Goal: Communication & Community: Answer question/provide support

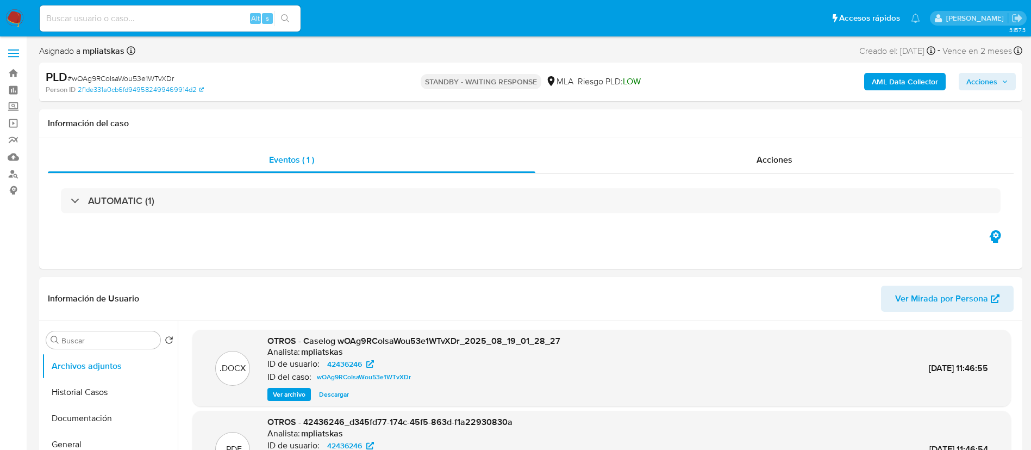
select select "10"
click at [20, 11] on img at bounding box center [14, 18] width 18 height 18
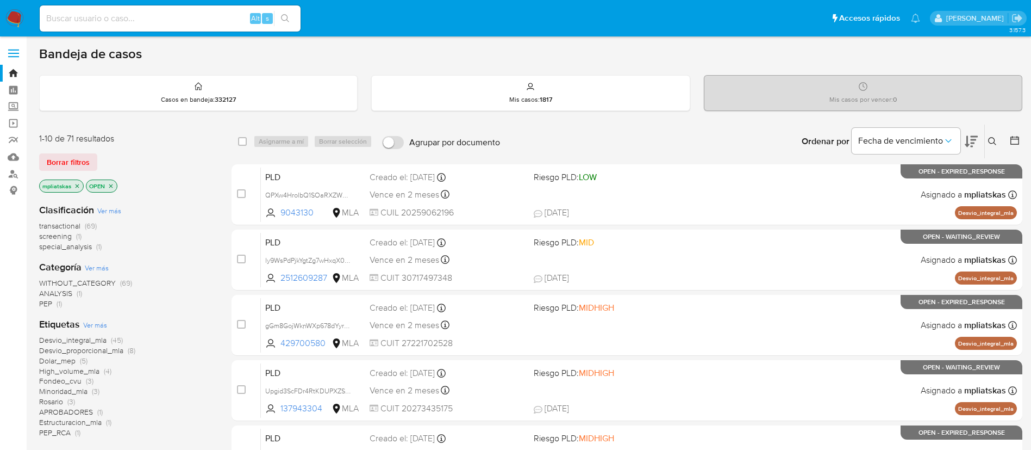
click at [216, 23] on input at bounding box center [170, 18] width 261 height 14
paste input "snR76Gsh24PS7GHuJB6HIiFs"
type input "snR76Gsh24PS7GHuJB6HIiFs"
click at [284, 30] on div "snR76Gsh24PS7GHuJB6HIiFs Alt s" at bounding box center [170, 18] width 261 height 26
click at [283, 26] on button "search-icon" at bounding box center [285, 18] width 22 height 15
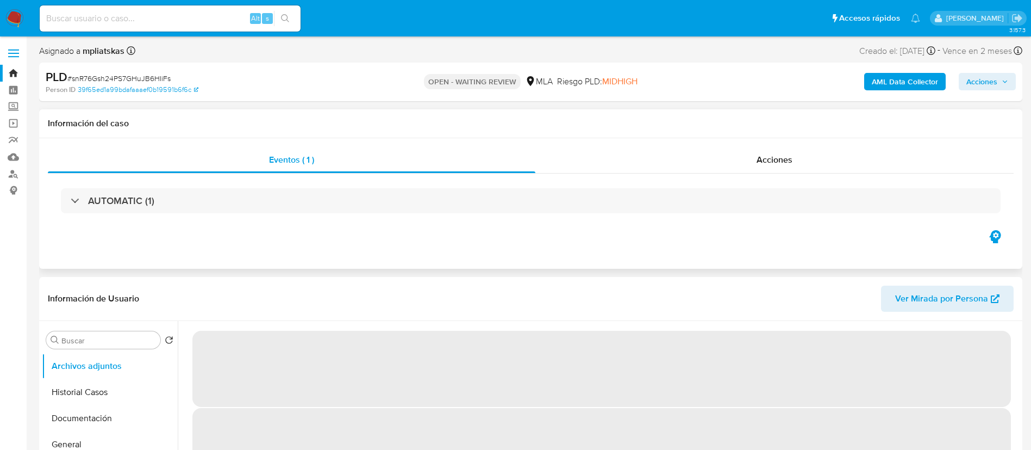
select select "10"
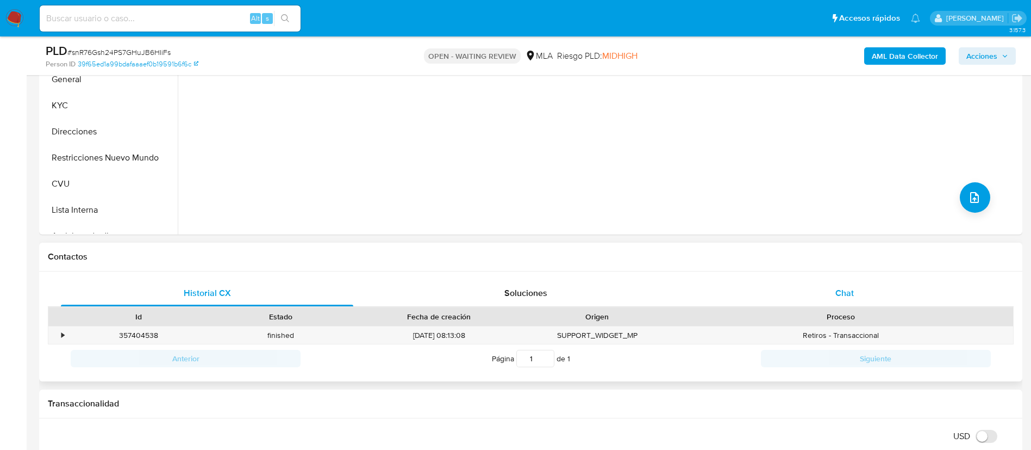
click at [851, 296] on span "Chat" at bounding box center [844, 292] width 18 height 13
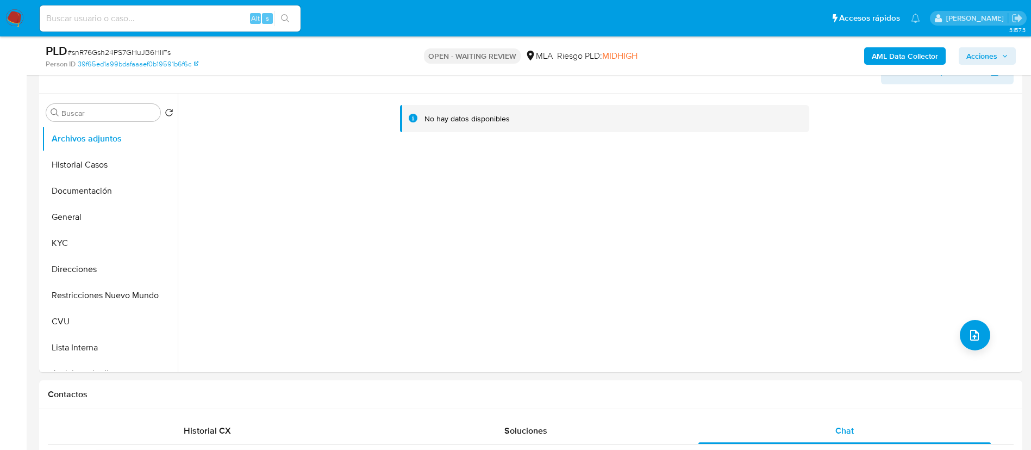
scroll to position [163, 0]
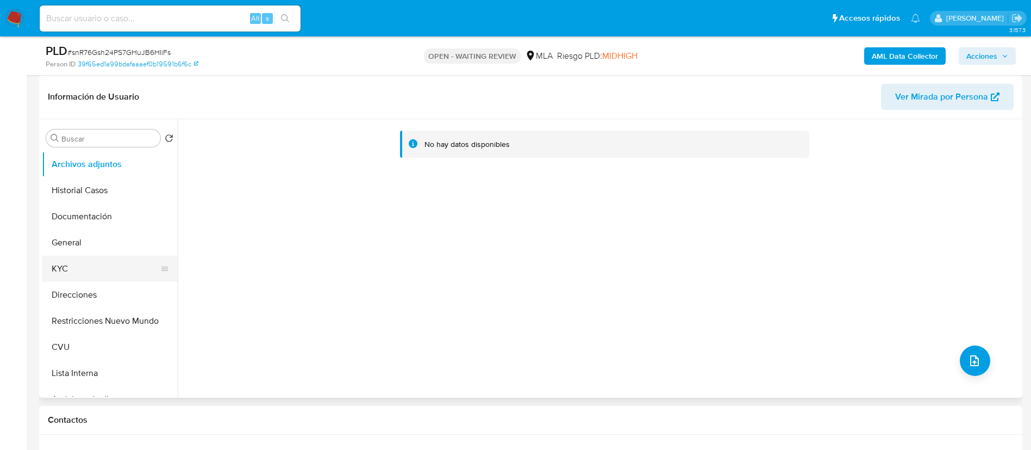
click at [122, 273] on button "KYC" at bounding box center [105, 268] width 127 height 26
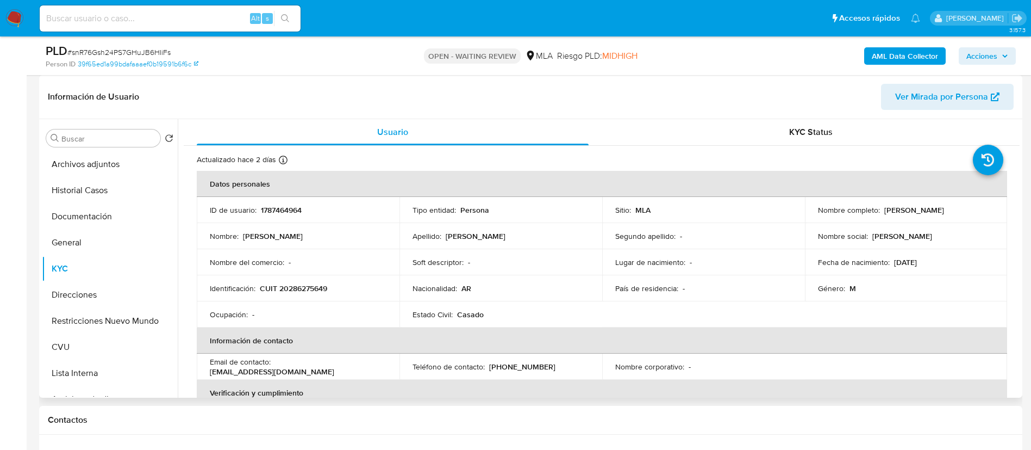
click at [273, 211] on p "1787464964" at bounding box center [281, 210] width 41 height 10
copy p "1787464964"
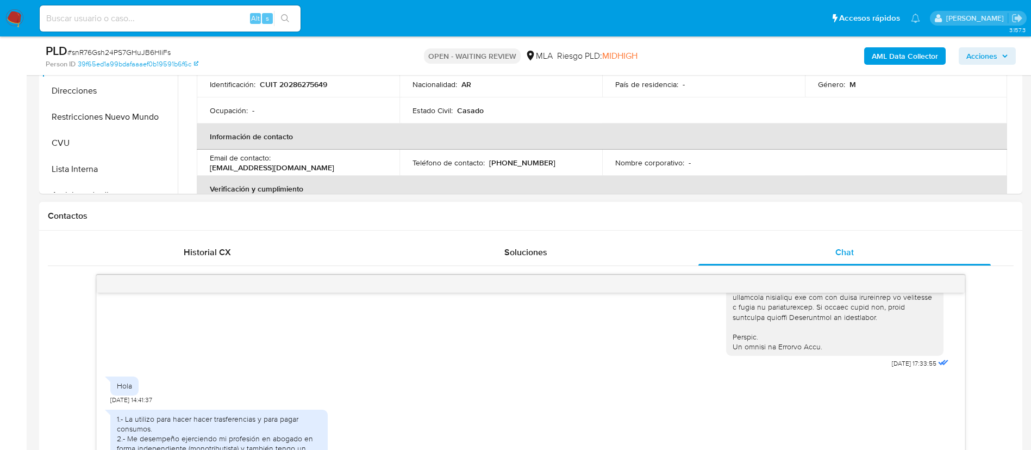
scroll to position [489, 0]
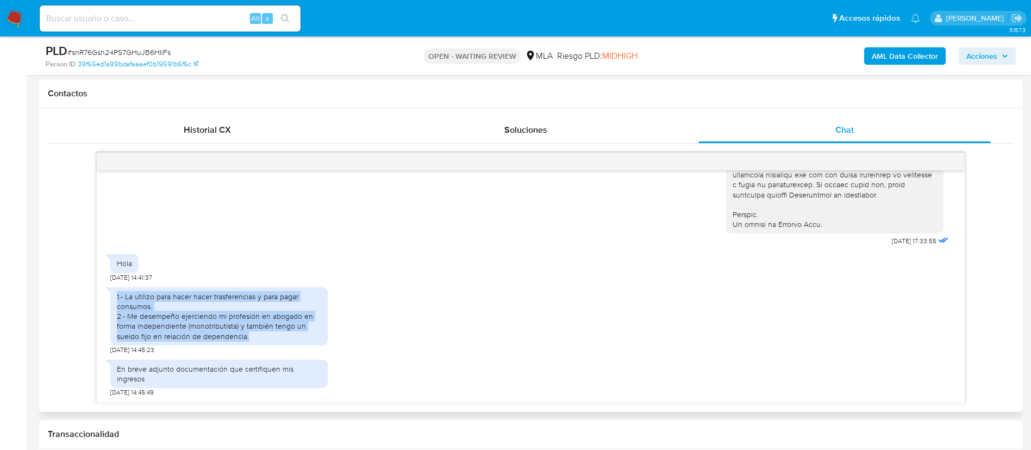
drag, startPoint x: 254, startPoint y: 346, endPoint x: 109, endPoint y: 303, distance: 151.0
click at [110, 303] on div "1.- La utilizo para hacer hacer trasferencias y para pagar consumos. 2.- Me des…" at bounding box center [218, 316] width 217 height 58
copy div "1.- La utilizo para hacer hacer trasferencias y para pagar consumos. 2.- Me des…"
click at [940, 59] on button "AML Data Collector" at bounding box center [905, 55] width 82 height 17
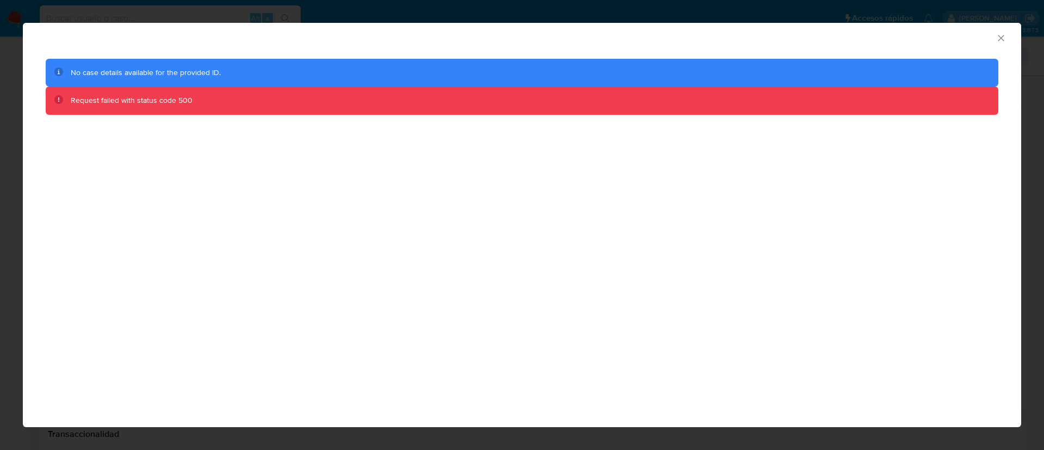
click at [999, 36] on icon "Cerrar ventana" at bounding box center [1000, 38] width 6 height 6
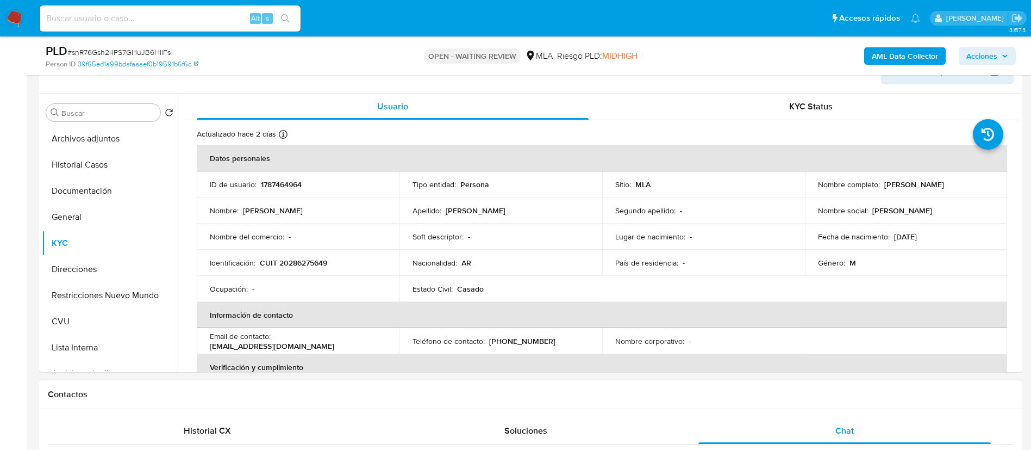
scroll to position [163, 0]
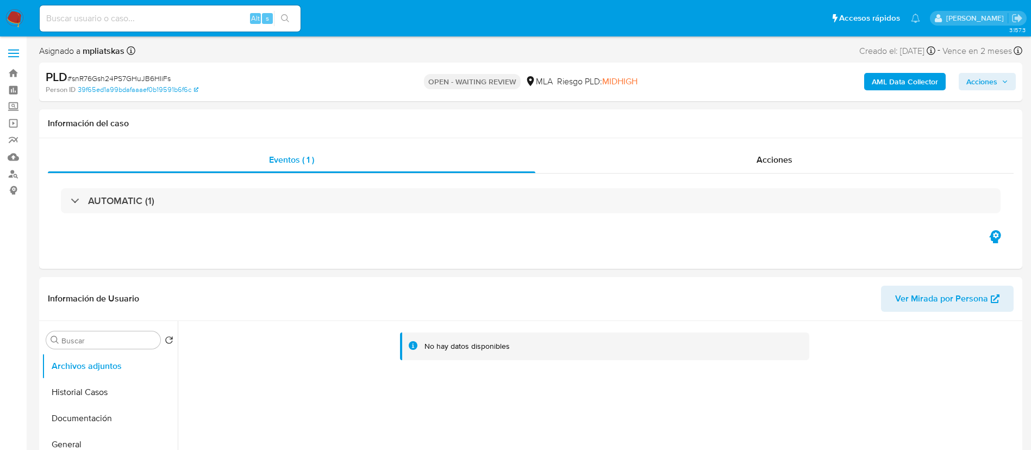
select select "10"
click at [888, 76] on b "AML Data Collector" at bounding box center [905, 81] width 66 height 17
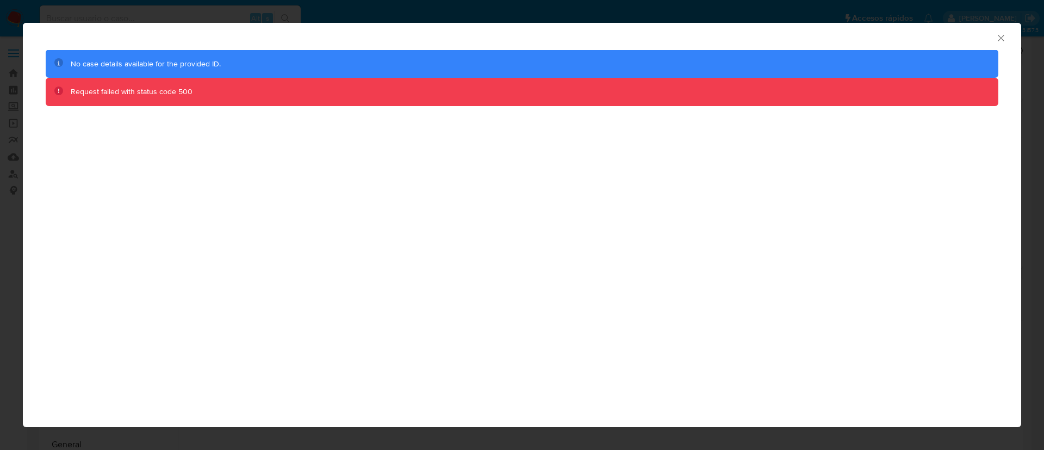
click at [999, 37] on icon "Cerrar ventana" at bounding box center [1000, 38] width 11 height 11
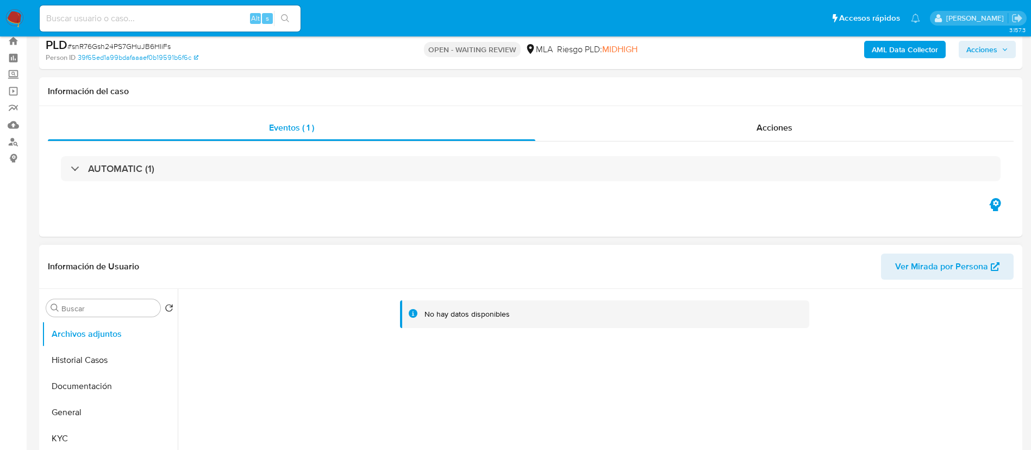
scroll to position [82, 0]
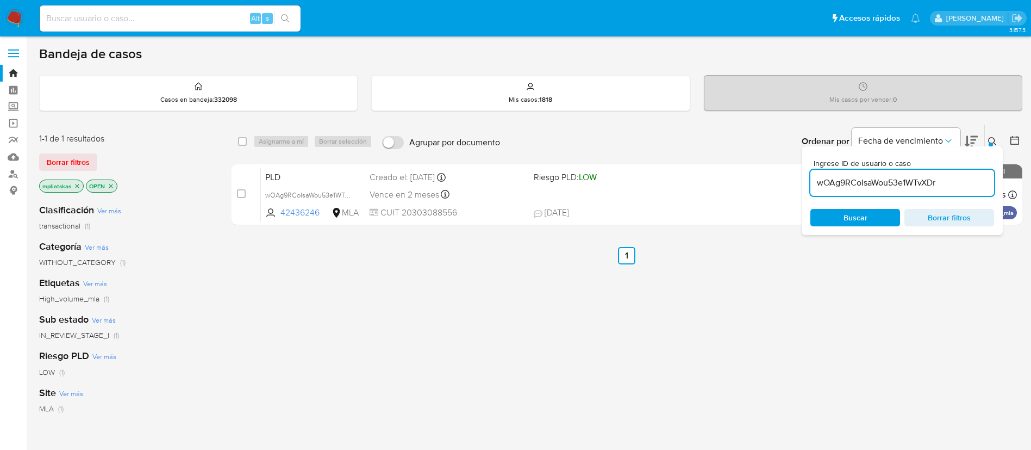
click at [864, 191] on div "wOAg9RCoIsaWou53e1WTvXDr" at bounding box center [902, 183] width 184 height 26
click at [862, 187] on input "wOAg9RCoIsaWou53e1WTvXDr" at bounding box center [902, 183] width 184 height 14
paste input "snR76Gsh24PS7GHuJB6HIiFs"
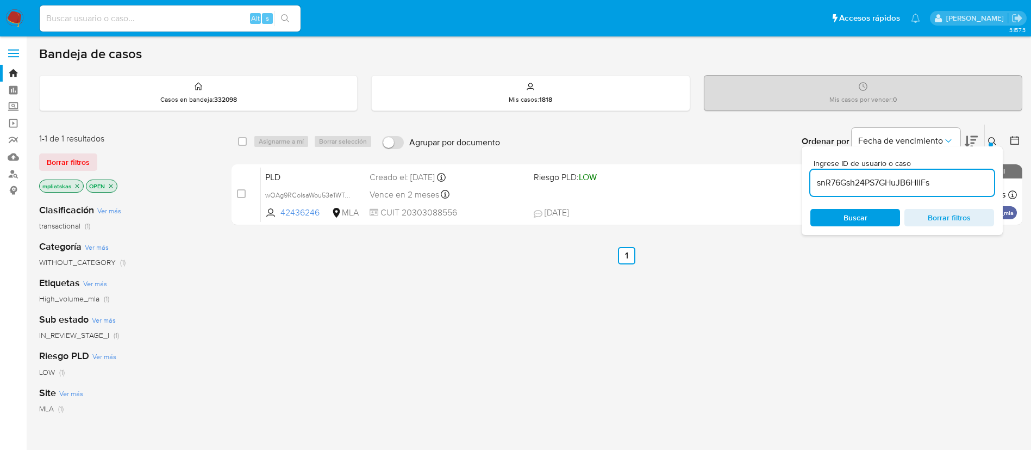
type input "snR76Gsh24PS7GHuJB6HIiFs"
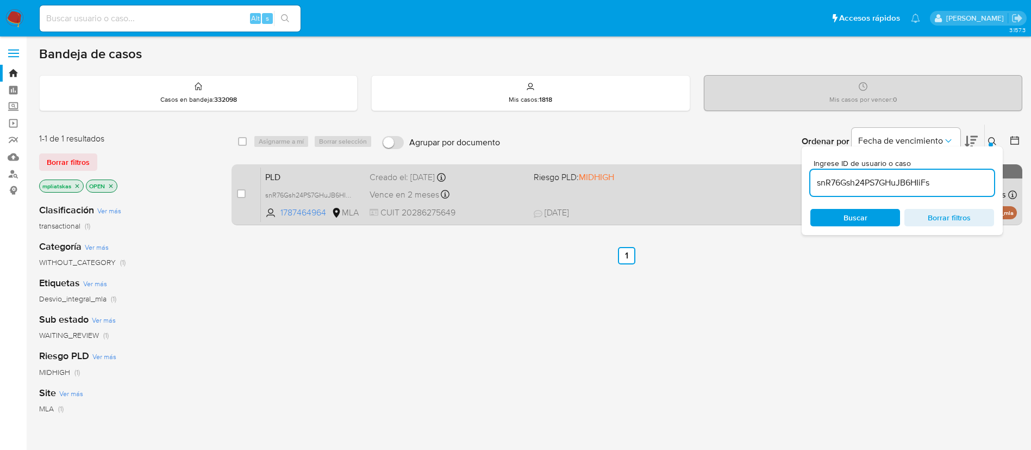
click at [241, 186] on div "case-item-checkbox No es posible asignar el caso" at bounding box center [249, 194] width 24 height 55
click at [241, 190] on div "case-item-checkbox" at bounding box center [241, 193] width 9 height 11
drag, startPoint x: 241, startPoint y: 191, endPoint x: 261, endPoint y: 165, distance: 33.4
click at [241, 192] on input "checkbox" at bounding box center [241, 193] width 9 height 9
checkbox input "true"
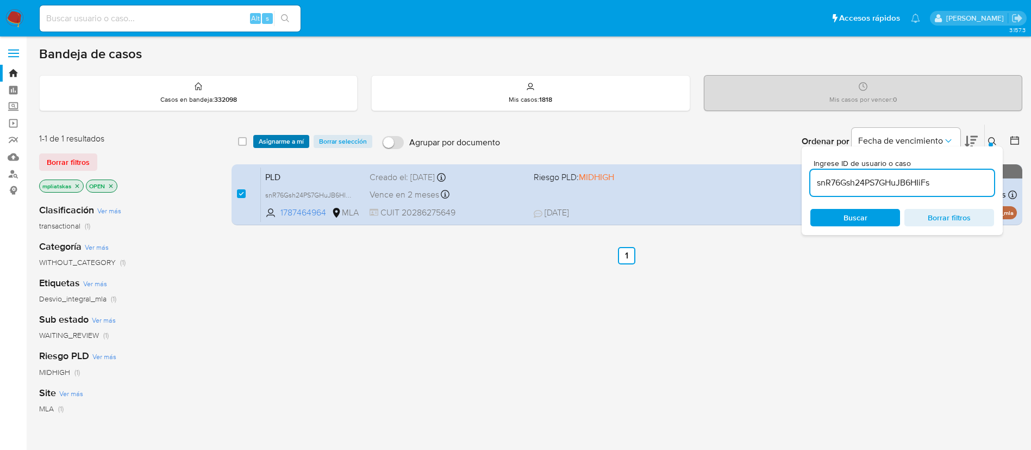
click at [270, 144] on span "Asignarme a mí" at bounding box center [281, 141] width 45 height 11
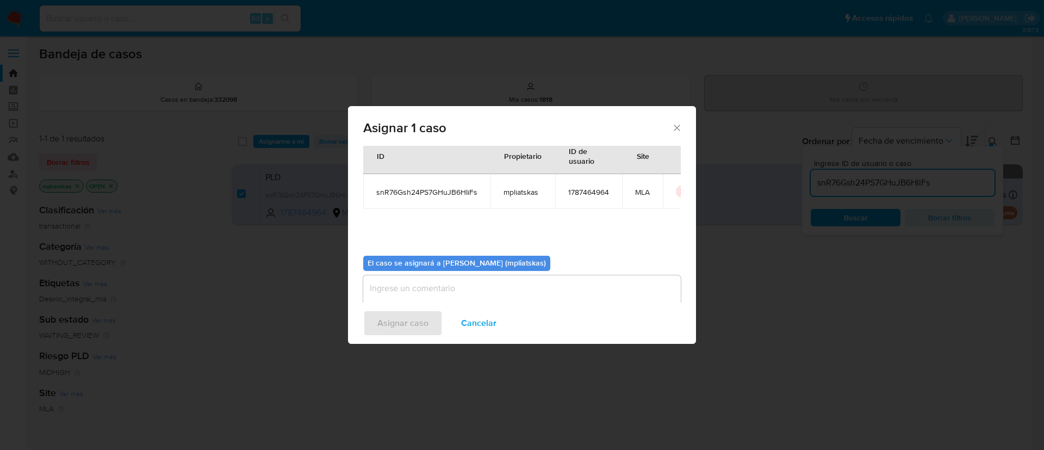
scroll to position [57, 0]
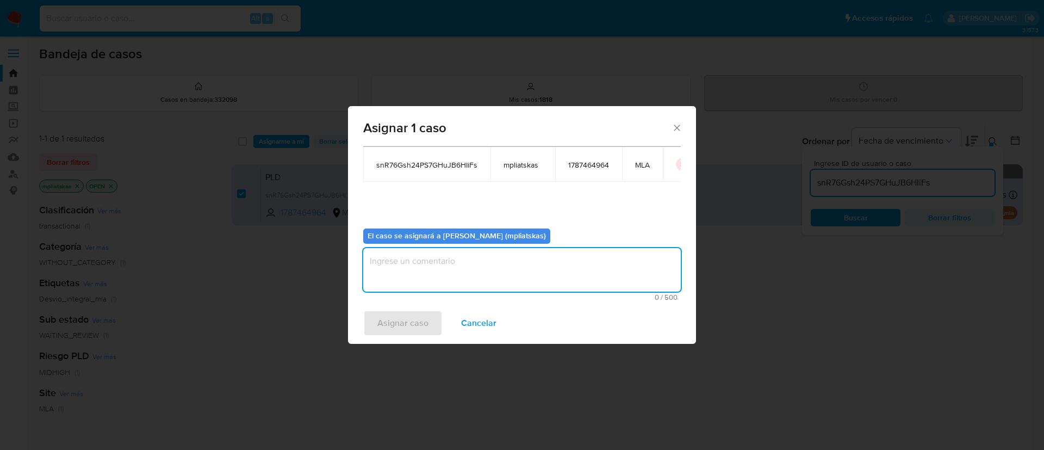
drag, startPoint x: 423, startPoint y: 247, endPoint x: 413, endPoint y: 265, distance: 20.7
click at [423, 249] on textarea "assign-modal" at bounding box center [521, 269] width 317 height 43
click at [386, 314] on span "Asignar caso" at bounding box center [402, 323] width 51 height 24
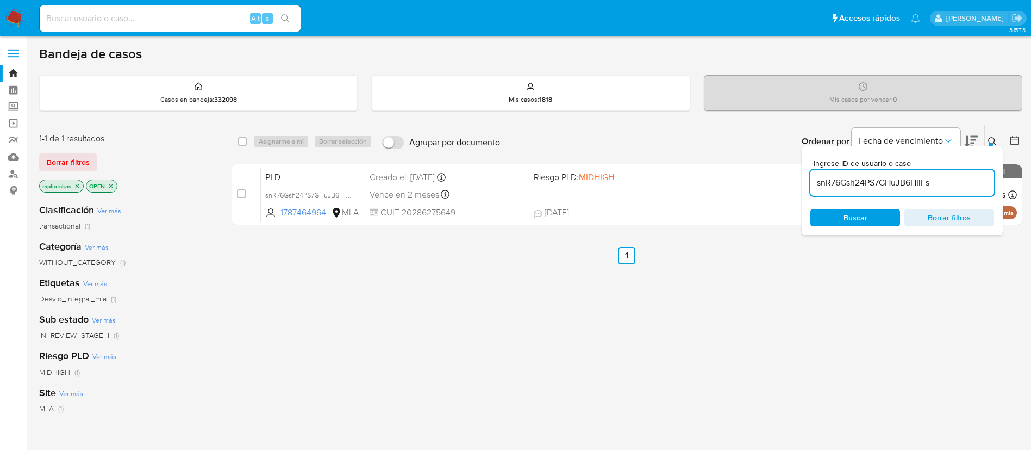
click at [879, 184] on input "snR76Gsh24PS7GHuJB6HIiFs" at bounding box center [902, 183] width 184 height 14
click at [878, 184] on input "snR76Gsh24PS7GHuJB6HIiFs" at bounding box center [902, 183] width 184 height 14
paste input "tjjewOxqJfpC6UIBOzQkZj1r"
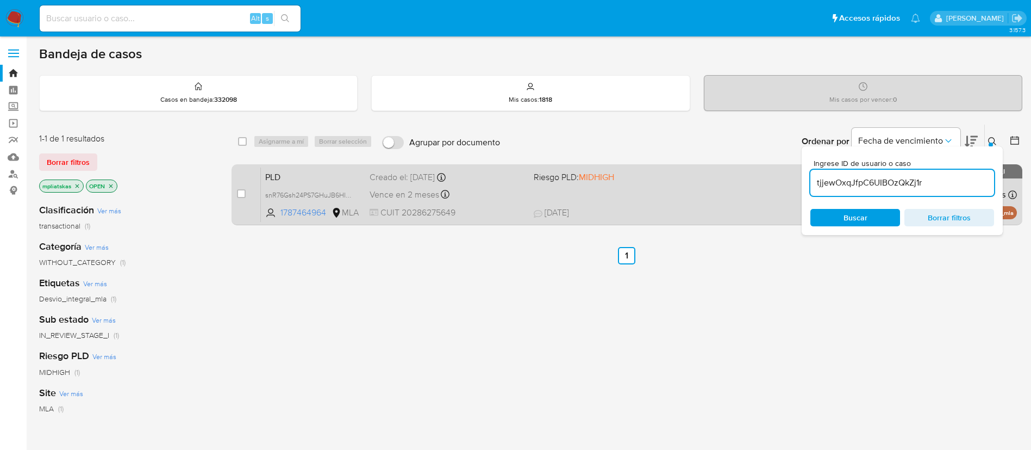
type input "tjjewOxqJfpC6UIBOzQkZj1r"
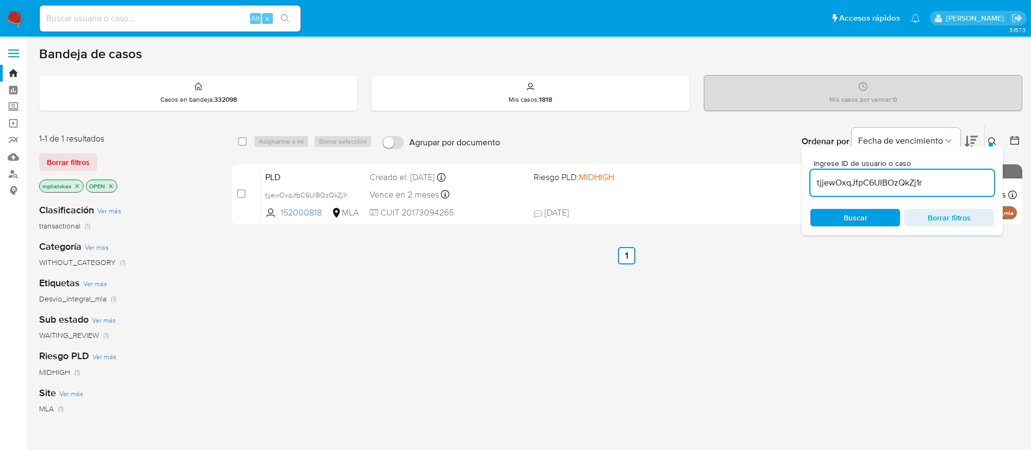
drag, startPoint x: 244, startPoint y: 190, endPoint x: 266, endPoint y: 156, distance: 40.4
click at [244, 191] on input "checkbox" at bounding box center [241, 193] width 9 height 9
checkbox input "true"
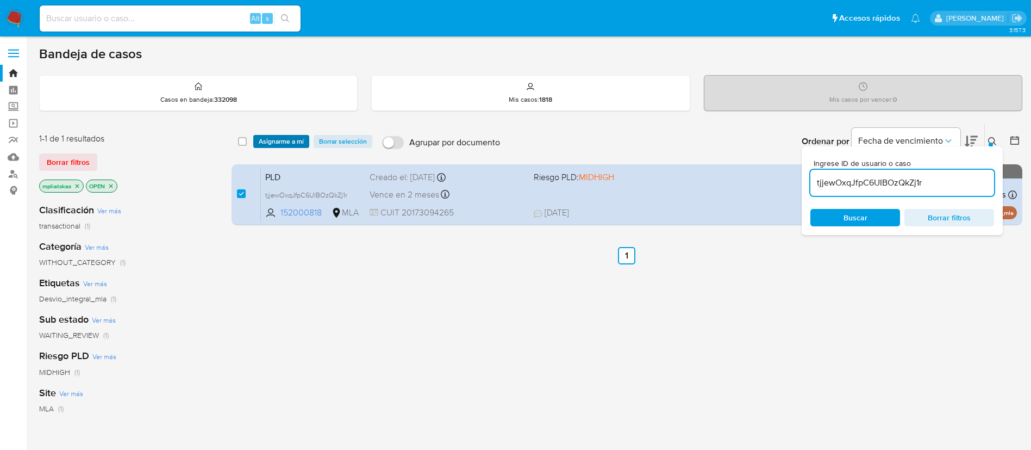
click at [269, 142] on span "Asignarme a mí" at bounding box center [281, 141] width 45 height 11
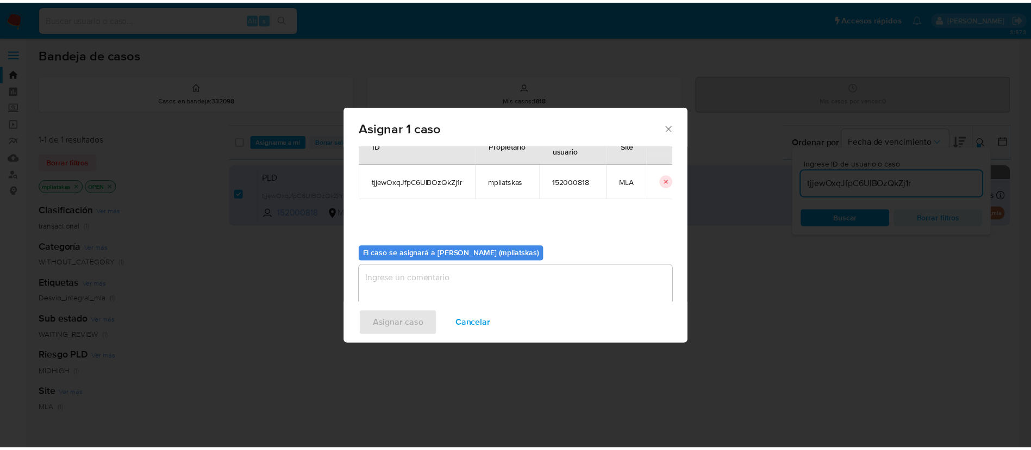
scroll to position [57, 0]
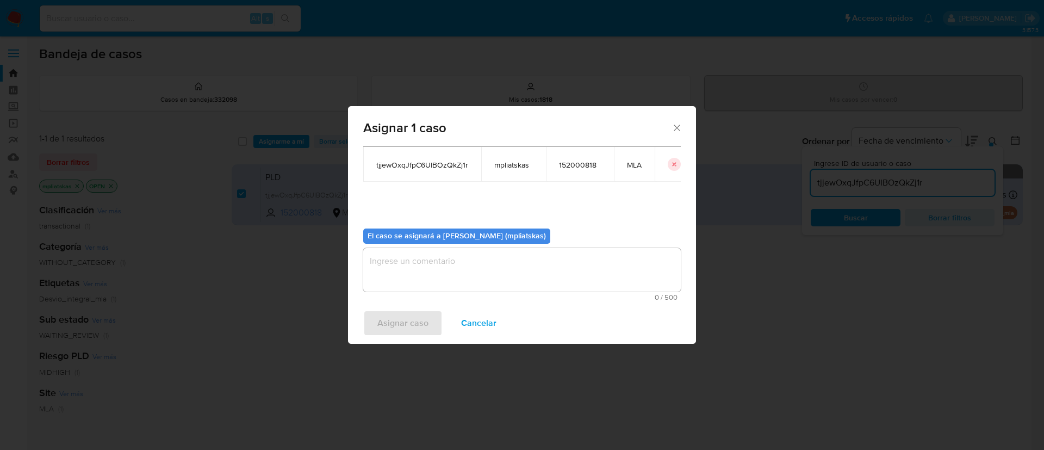
drag, startPoint x: 431, startPoint y: 237, endPoint x: 422, endPoint y: 257, distance: 21.9
click at [431, 239] on b "El caso se asignará a Micaela Pliatskas (mpliatskas)" at bounding box center [456, 235] width 178 height 11
click at [422, 258] on textarea "assign-modal" at bounding box center [521, 269] width 317 height 43
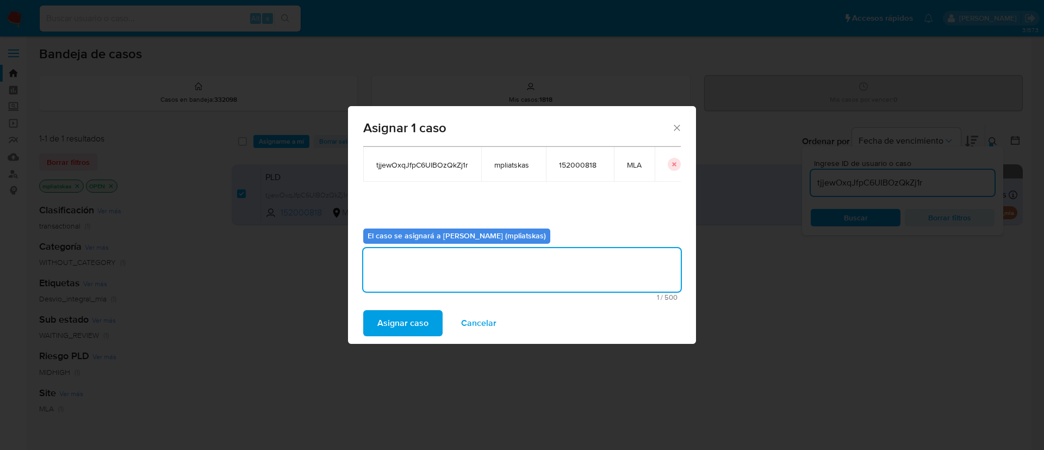
click at [394, 315] on span "Asignar caso" at bounding box center [402, 323] width 51 height 24
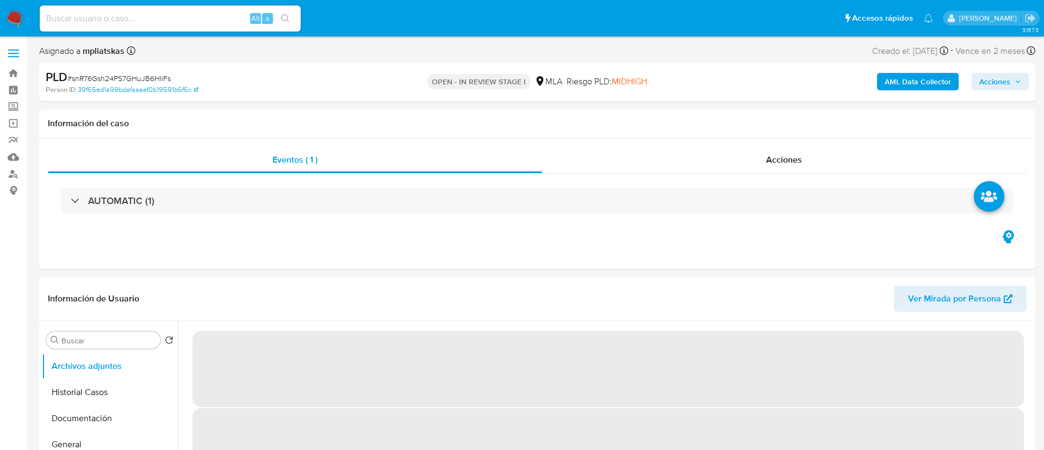
select select "10"
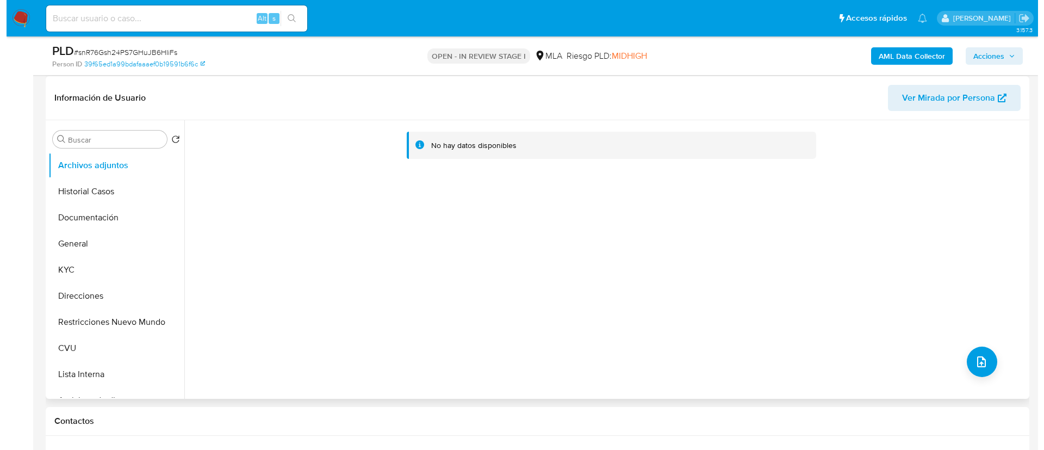
scroll to position [163, 0]
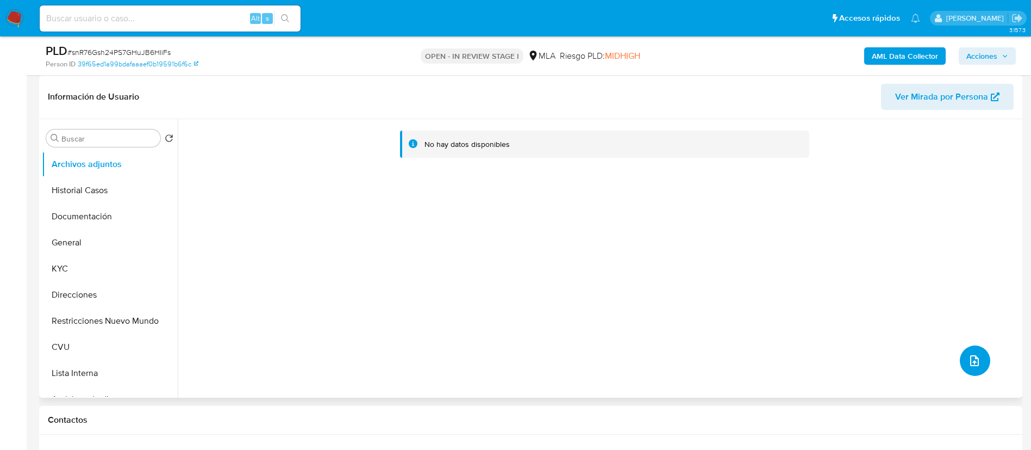
click at [968, 354] on icon "upload-file" at bounding box center [974, 360] width 13 height 13
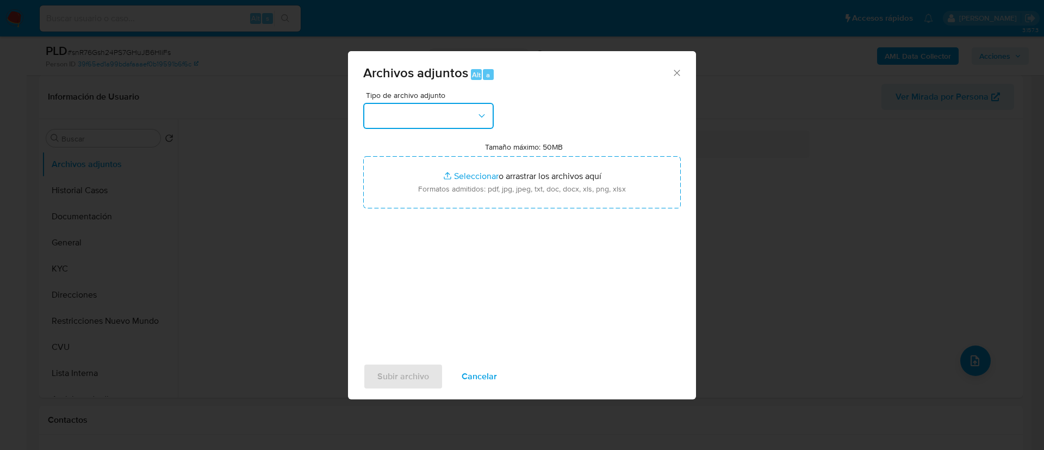
click at [466, 113] on button "button" at bounding box center [428, 116] width 130 height 26
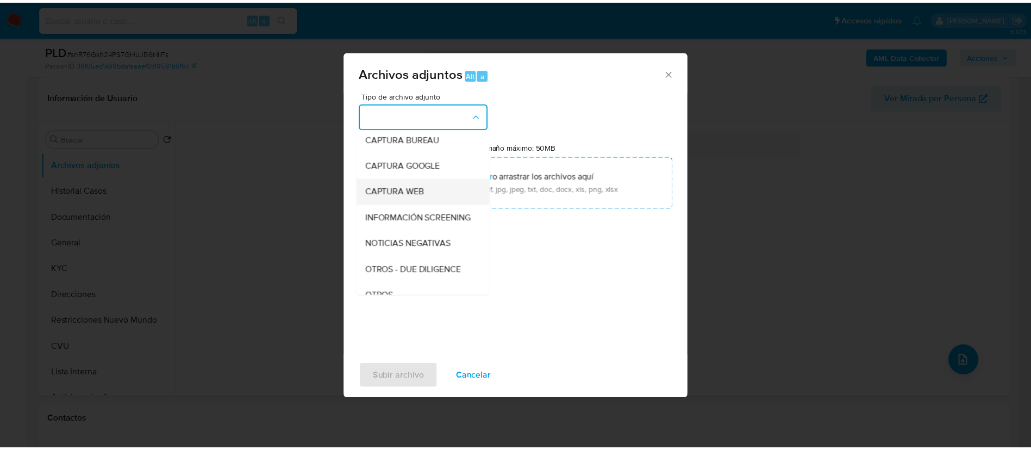
scroll to position [82, 0]
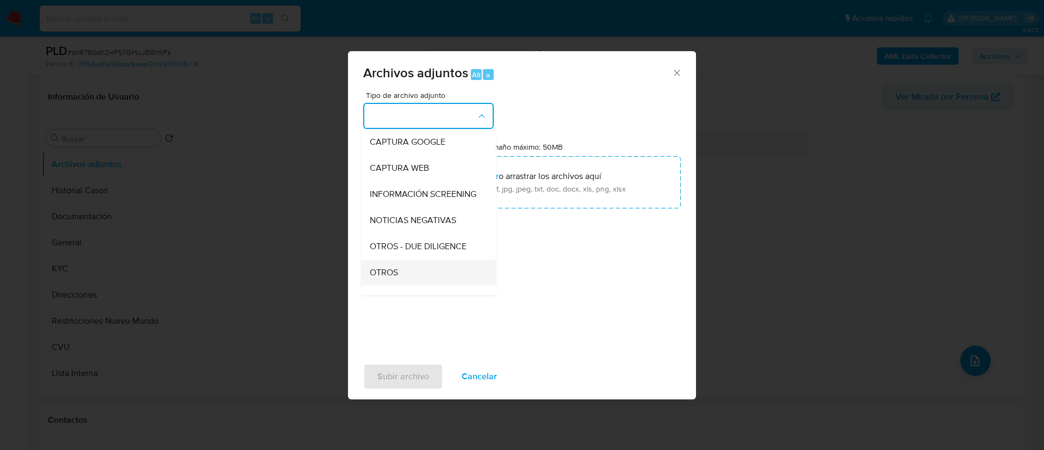
click at [390, 278] on span "OTROS" at bounding box center [384, 272] width 28 height 11
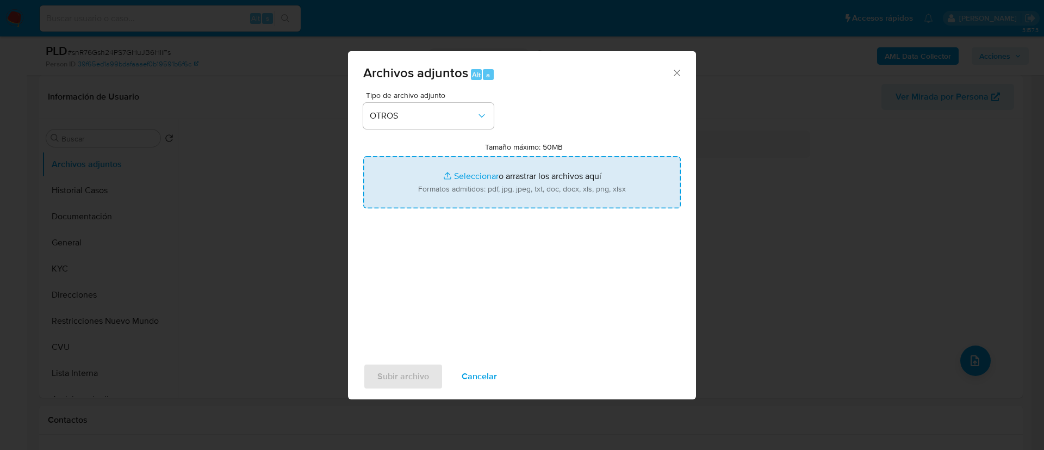
click at [450, 204] on input "Tamaño máximo: 50MB Seleccionar archivos" at bounding box center [521, 182] width 317 height 52
type input "C:\fakepath\1787464964 Movimientos.xlsx"
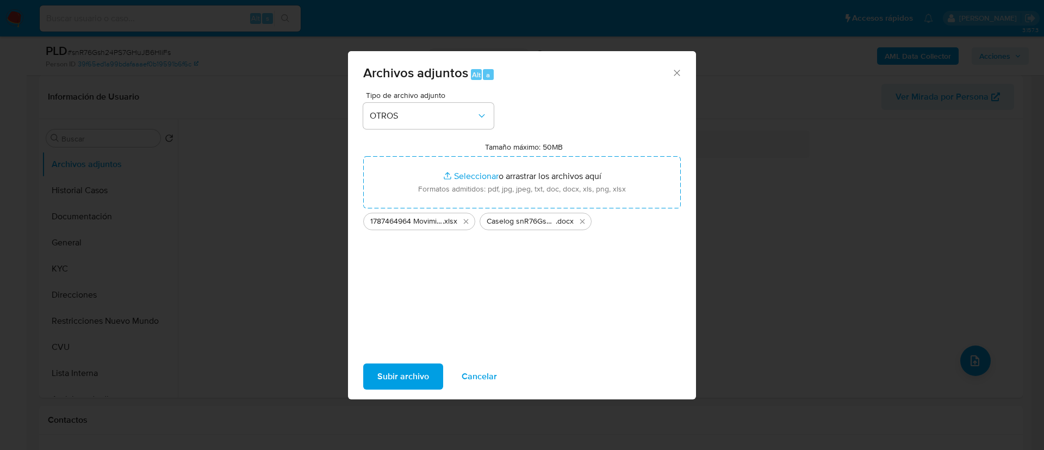
click at [417, 373] on span "Subir archivo" at bounding box center [403, 376] width 52 height 24
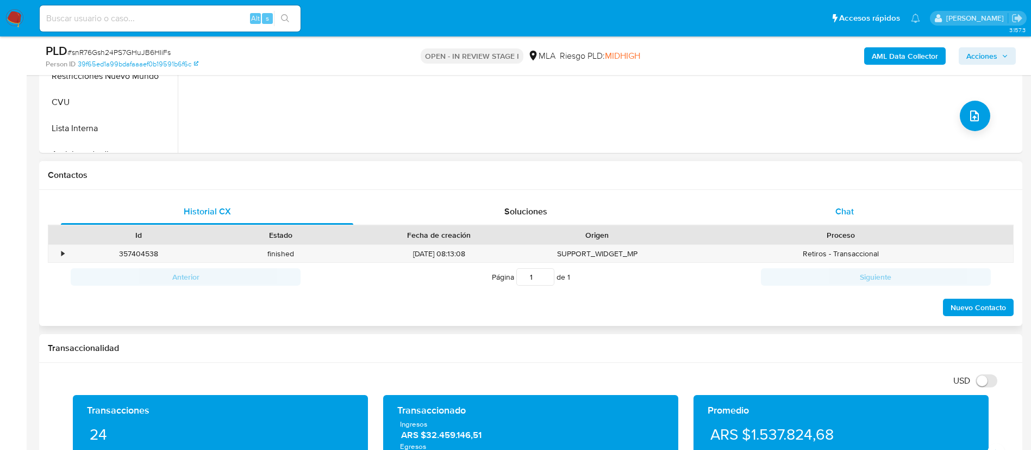
click at [834, 210] on div "Chat" at bounding box center [845, 211] width 292 height 26
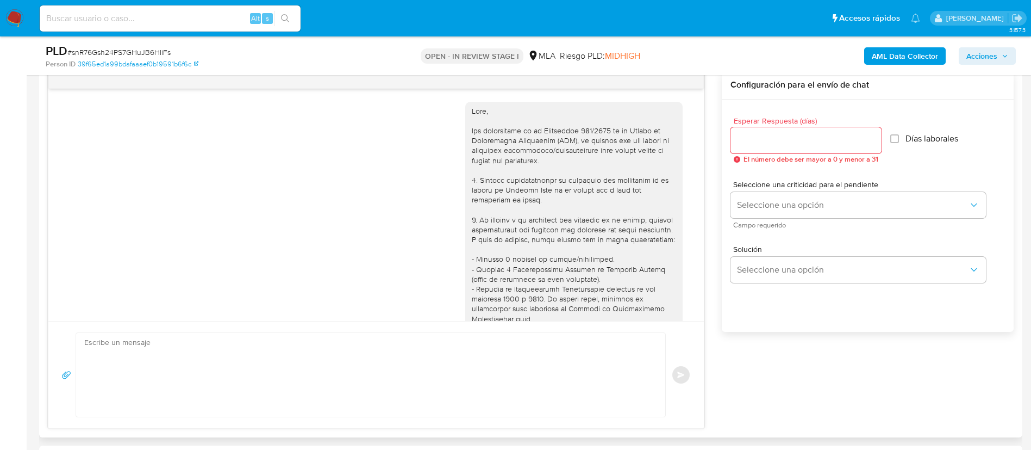
scroll to position [532, 0]
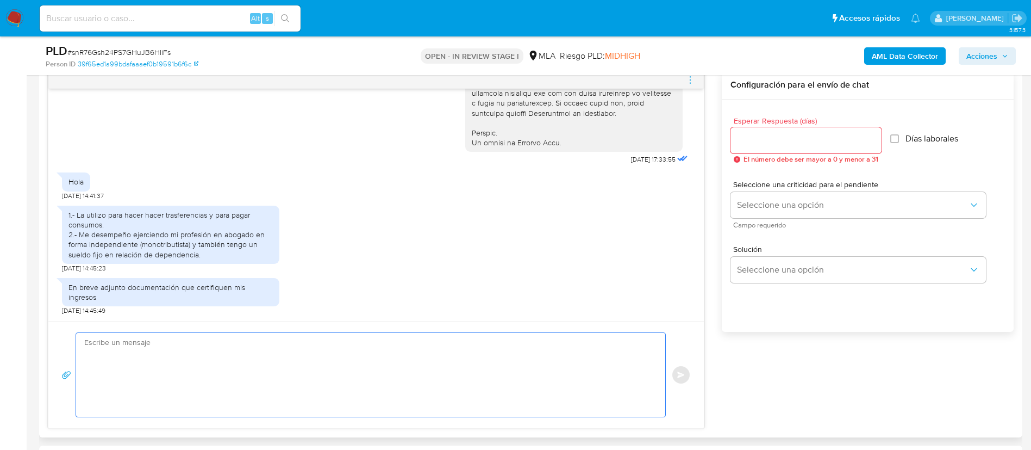
click at [488, 336] on textarea at bounding box center [368, 375] width 568 height 84
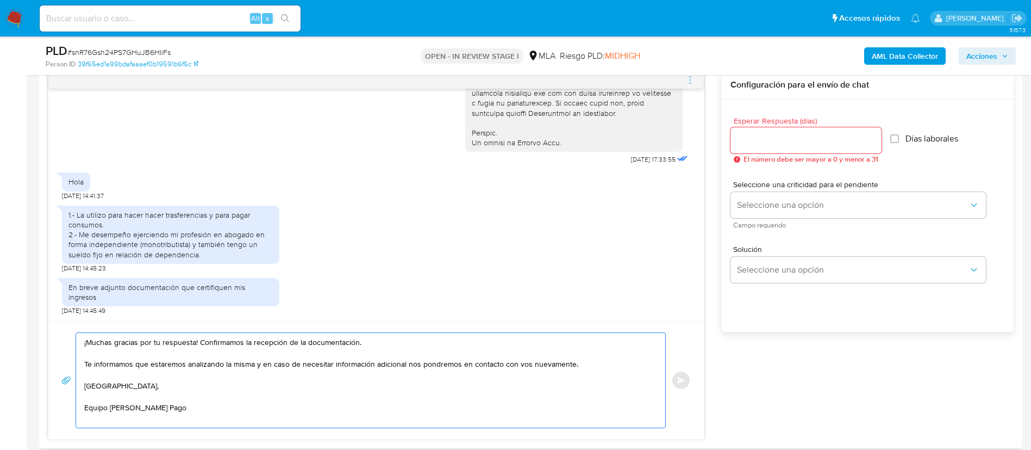
drag, startPoint x: 215, startPoint y: 342, endPoint x: 363, endPoint y: 342, distance: 147.9
click at [363, 342] on textarea "¡Muchas gracias por tu respuesta! Confirmamos la recepción de la documentación.…" at bounding box center [368, 380] width 568 height 95
type textarea "¡Muchas gracias por tu respuesta! Te informamos que estaremos analizando la mis…"
click at [766, 124] on span "Esperar Respuesta (días)" at bounding box center [809, 121] width 151 height 8
click at [731, 133] on input "Esperar Respuesta (días)" at bounding box center [806, 140] width 151 height 14
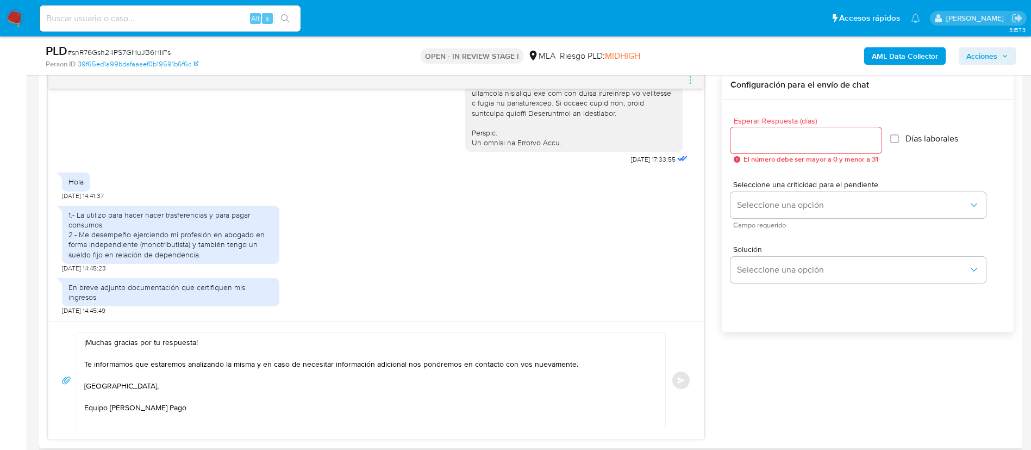
click at [763, 135] on input "Esperar Respuesta (días)" at bounding box center [806, 140] width 151 height 14
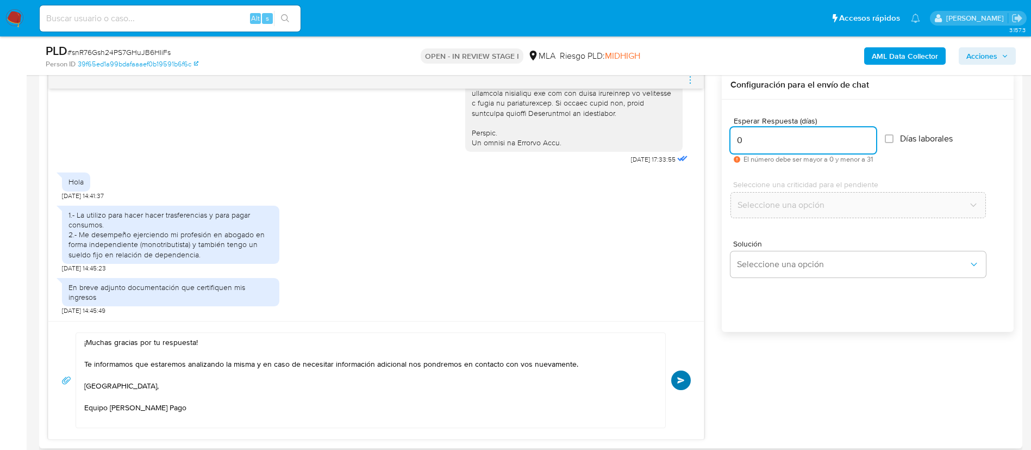
type input "0"
click at [679, 372] on button "Enviar" at bounding box center [681, 380] width 20 height 20
click at [691, 76] on icon "menu-action" at bounding box center [690, 80] width 10 height 10
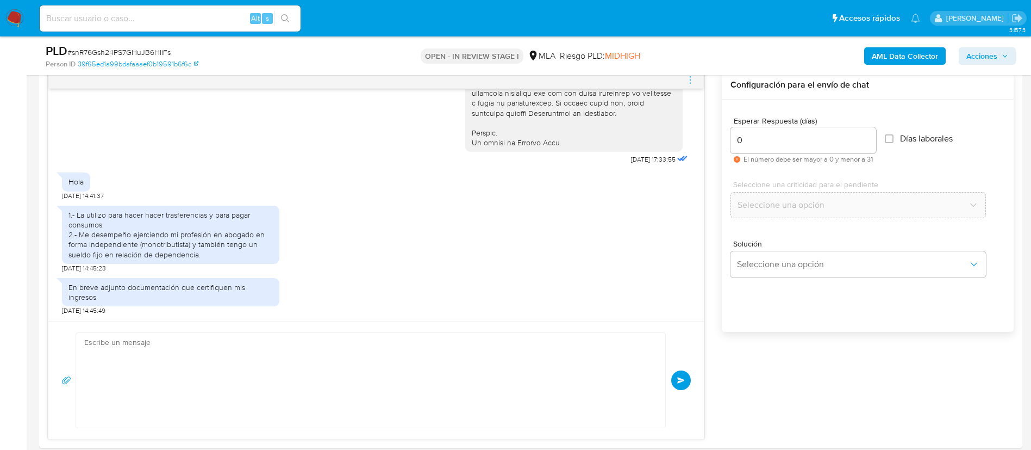
scroll to position [652, 0]
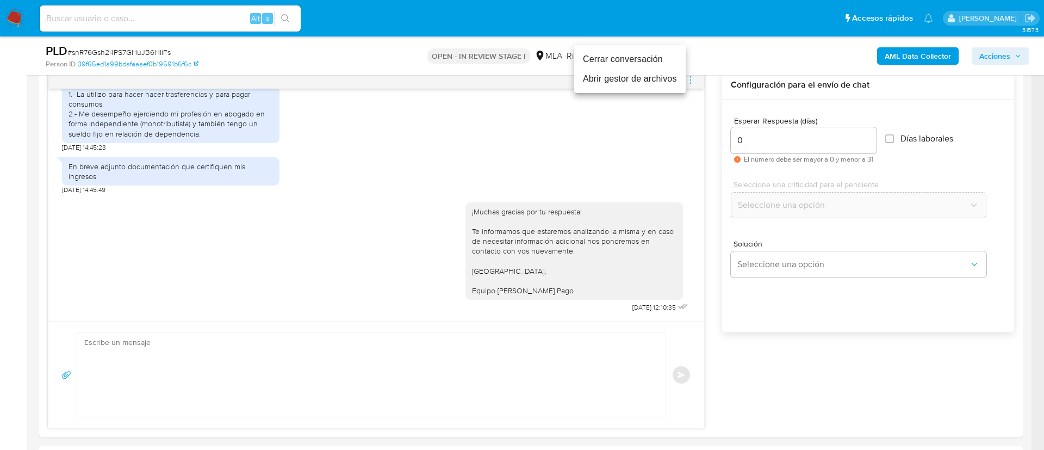
click at [656, 59] on li "Cerrar conversación" at bounding box center [629, 59] width 111 height 20
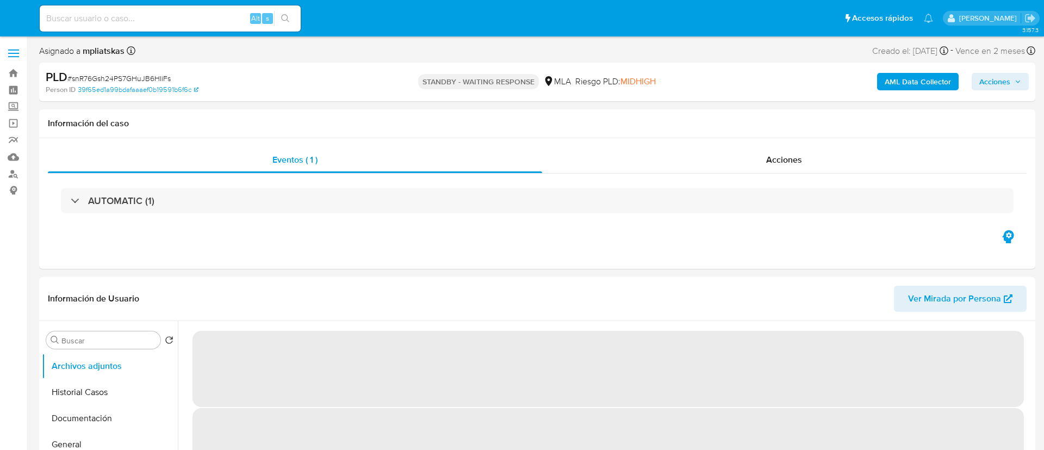
select select "10"
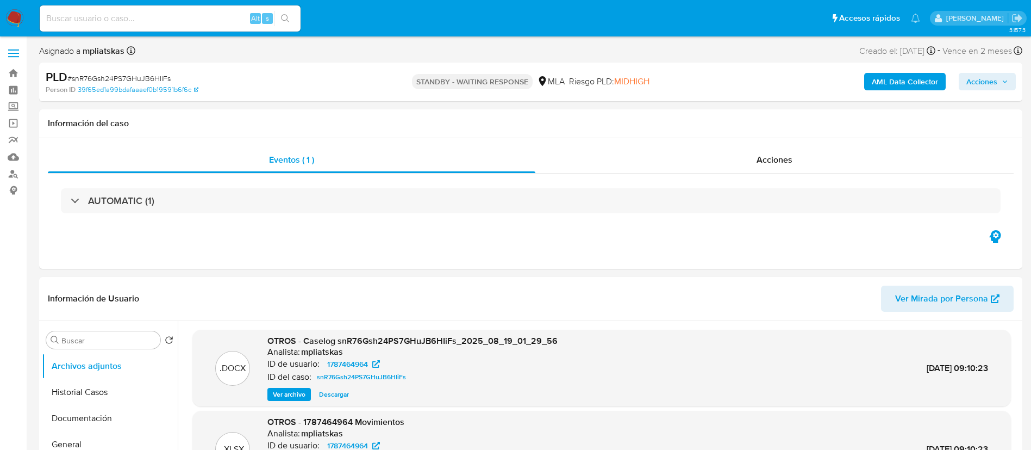
click at [251, 19] on span "Alt" at bounding box center [255, 18] width 9 height 10
click at [244, 16] on input at bounding box center [170, 18] width 261 height 14
paste input "OceFVVO61dpyew7hHeZpQTKJ"
type input "OceFVVO61dpyew7hHeZpQTKJ"
click at [305, 18] on ul "Pausado Ver notificaciones OceFVVO61dpyew7hHeZpQTKJ Alt s Accesos rápidos Presi…" at bounding box center [479, 17] width 891 height 27
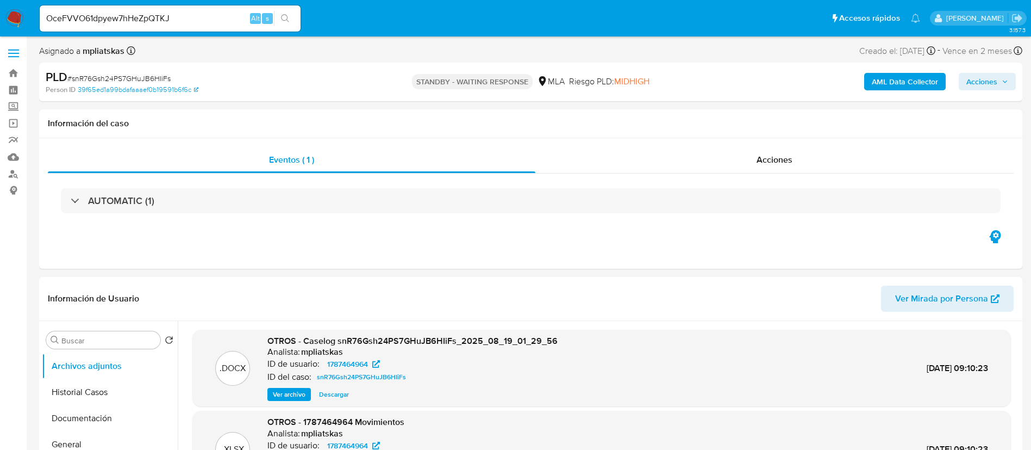
click at [294, 20] on button "search-icon" at bounding box center [285, 18] width 22 height 15
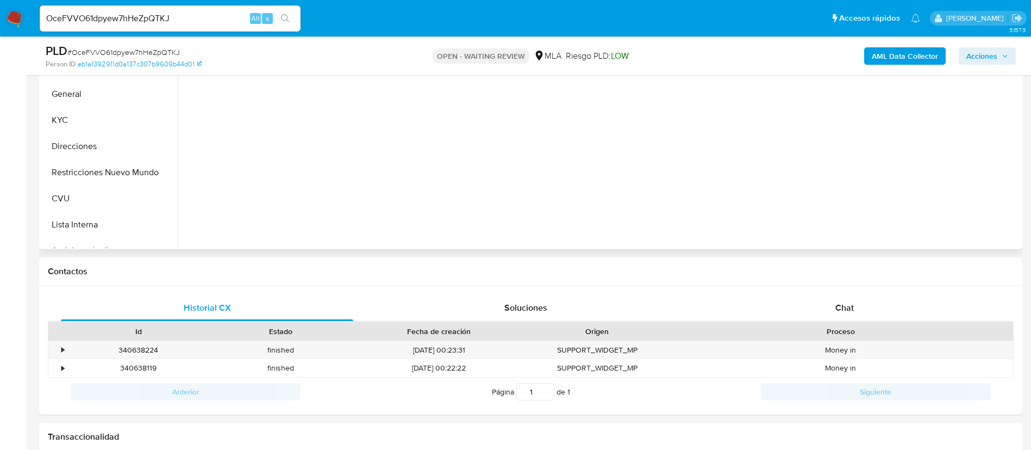
scroll to position [326, 0]
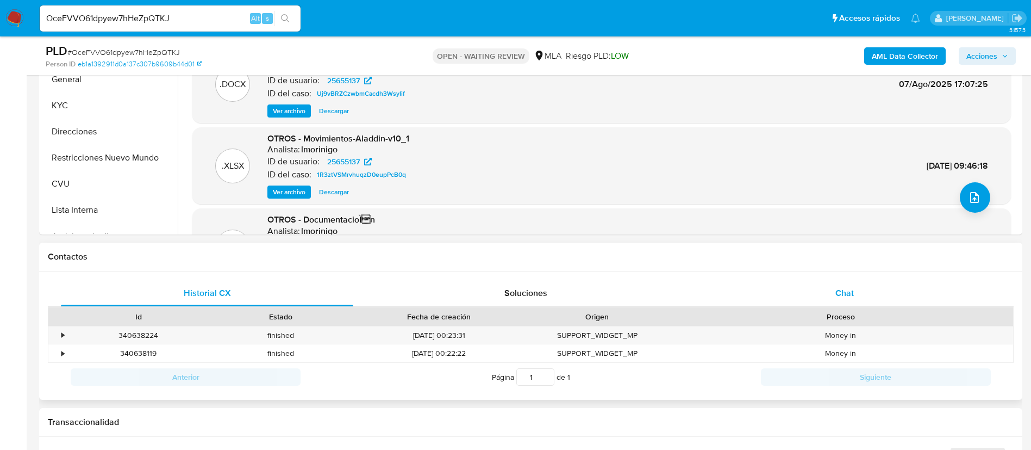
click at [802, 286] on div "Chat" at bounding box center [845, 293] width 292 height 26
select select "10"
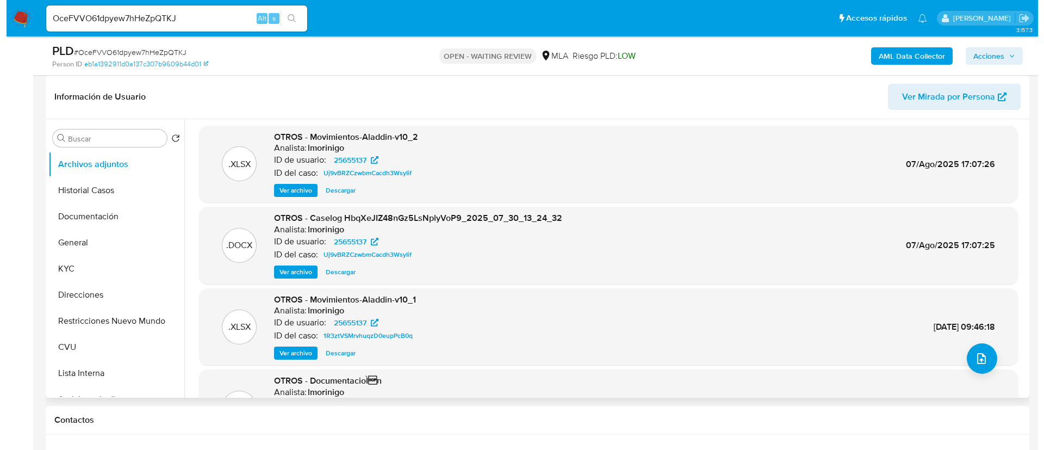
scroll to position [0, 0]
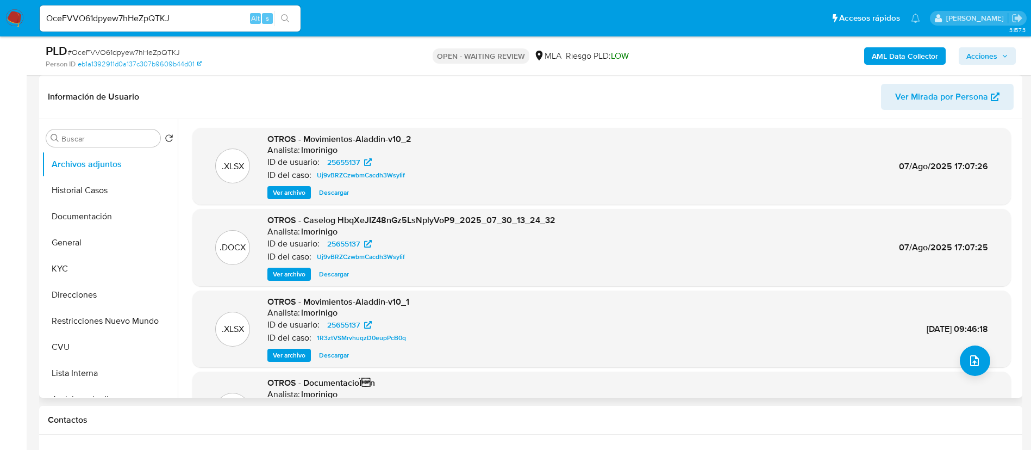
click at [300, 272] on span "Ver archivo" at bounding box center [289, 274] width 33 height 11
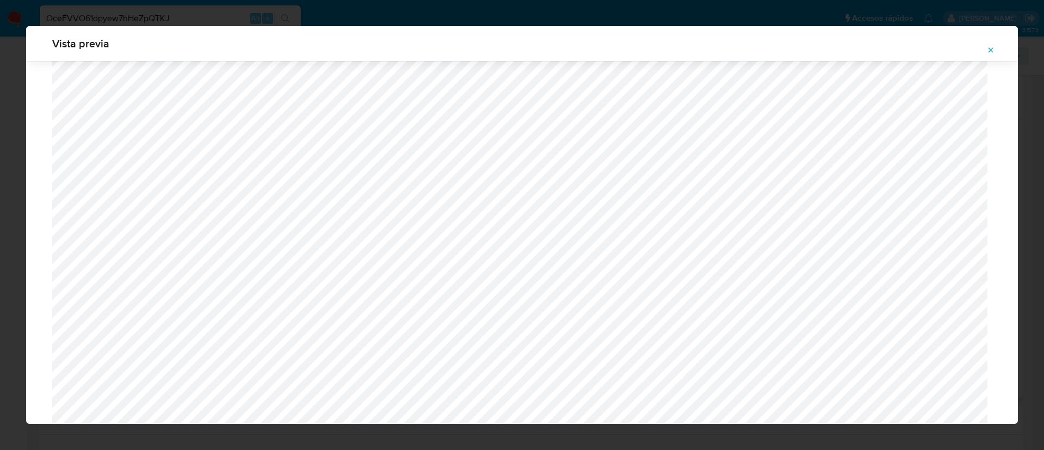
scroll to position [467, 0]
click at [986, 52] on button "Attachment preview" at bounding box center [990, 49] width 24 height 17
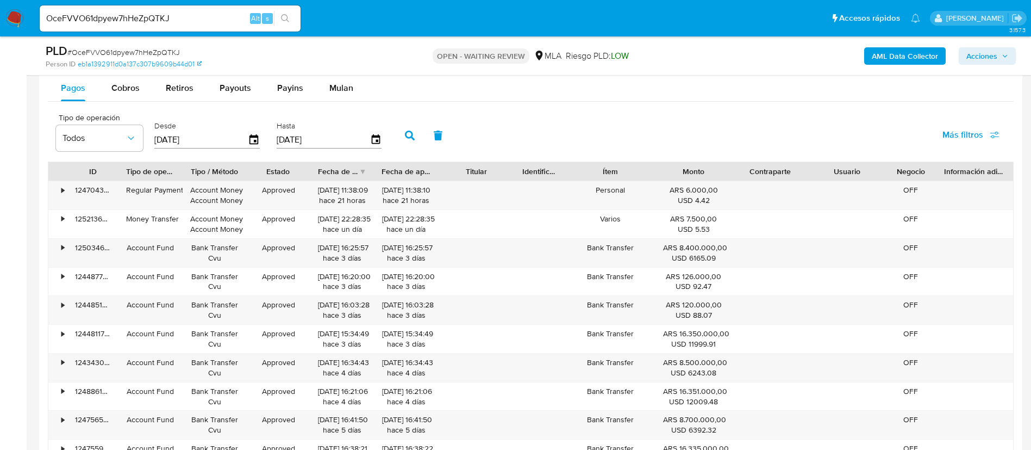
scroll to position [1305, 0]
click at [329, 85] on span "Mulan" at bounding box center [341, 86] width 24 height 13
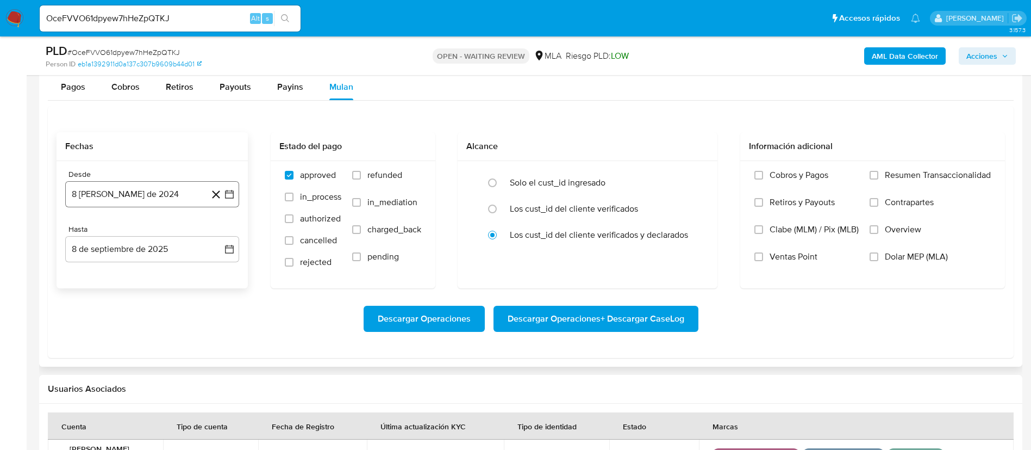
click at [233, 192] on icon "button" at bounding box center [229, 194] width 9 height 9
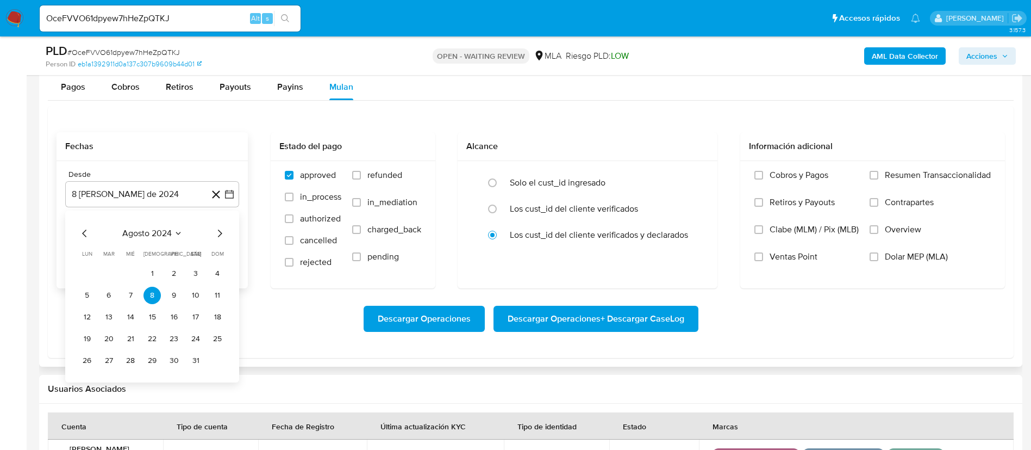
click at [174, 235] on icon "Seleccionar mes y año" at bounding box center [178, 233] width 9 height 9
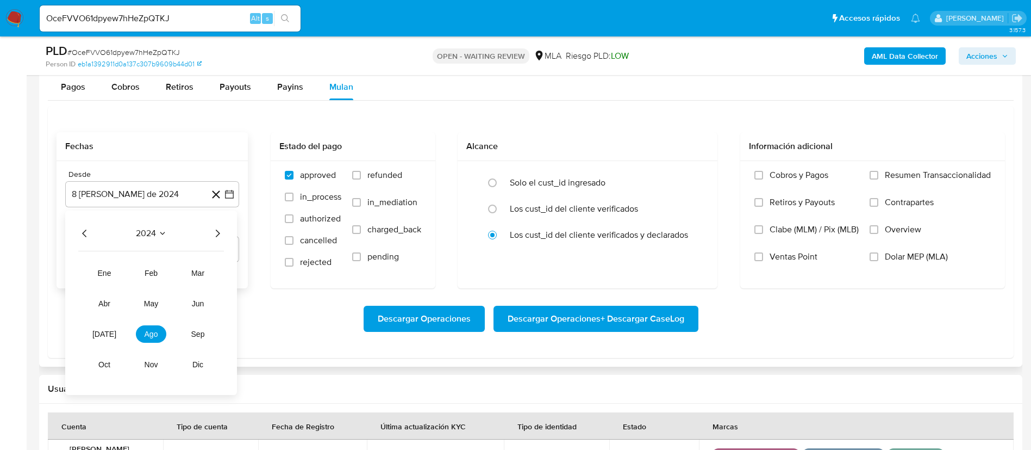
click at [217, 232] on icon "Año siguiente" at bounding box center [217, 233] width 13 height 13
click at [105, 336] on span "jul" at bounding box center [104, 333] width 24 height 9
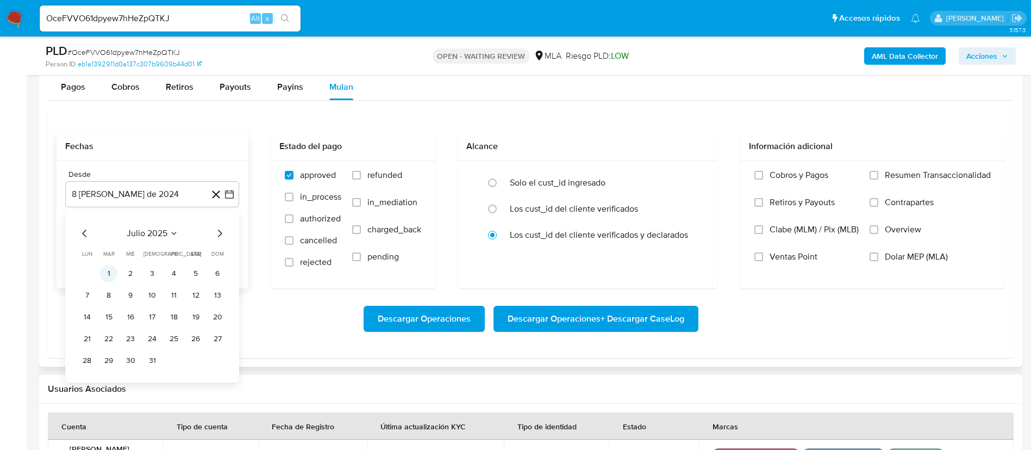
click at [105, 276] on button "1" at bounding box center [108, 273] width 17 height 17
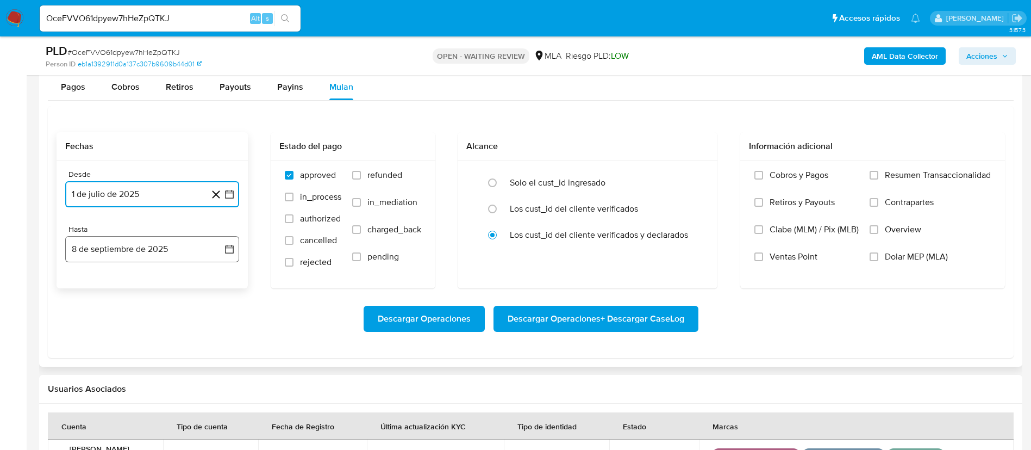
click at [230, 248] on icon "button" at bounding box center [229, 249] width 11 height 11
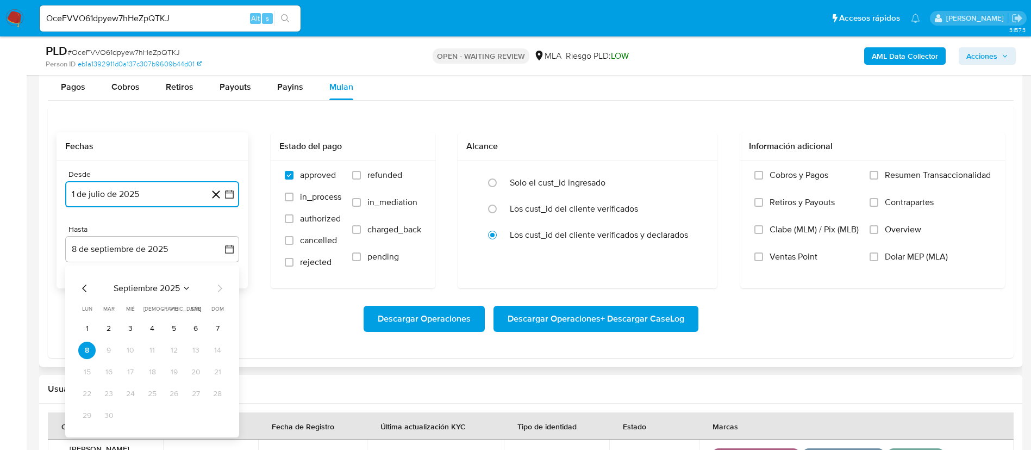
click at [86, 286] on icon "Mes anterior" at bounding box center [84, 288] width 13 height 13
click at [217, 413] on button "31" at bounding box center [217, 415] width 17 height 17
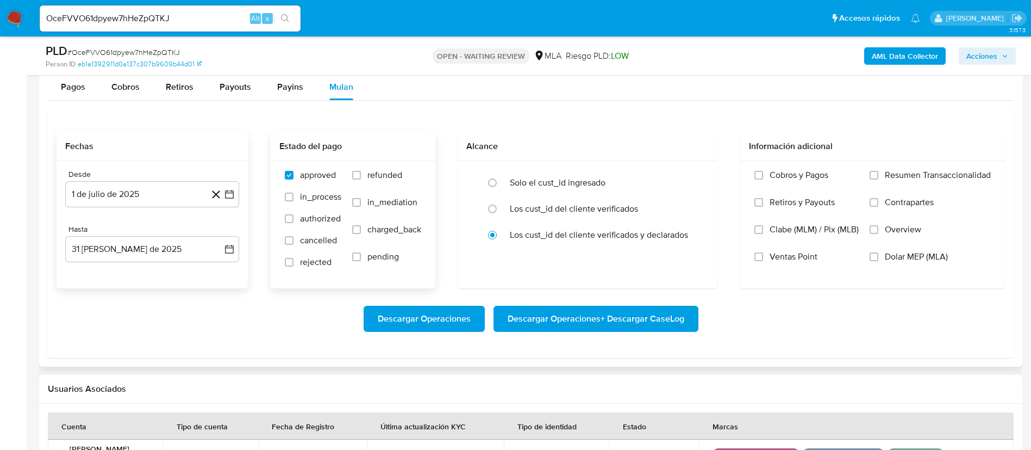
click at [382, 179] on span "refunded" at bounding box center [384, 175] width 35 height 11
click at [361, 179] on input "refunded" at bounding box center [356, 175] width 9 height 9
checkbox input "true"
click at [883, 260] on label "Dolar MEP (MLA)" at bounding box center [930, 264] width 121 height 27
click at [878, 260] on input "Dolar MEP (MLA)" at bounding box center [874, 256] width 9 height 9
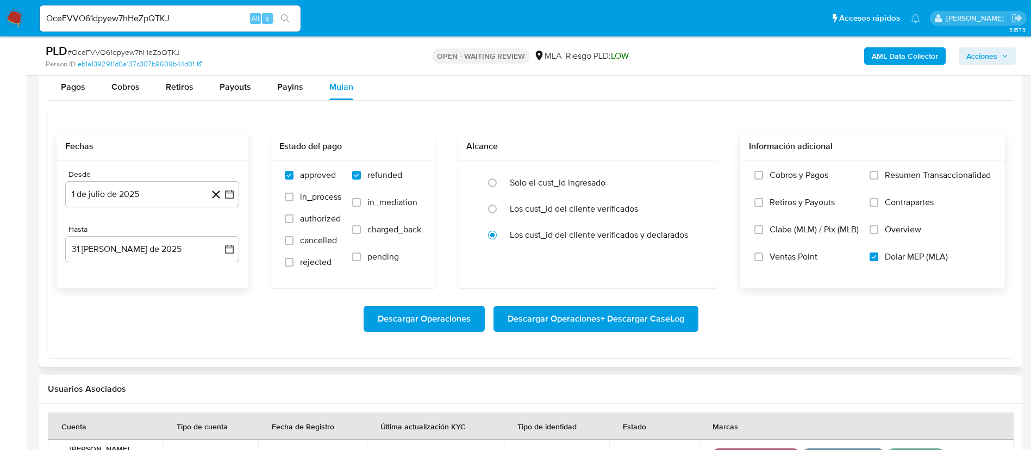
click at [615, 312] on span "Descargar Operaciones + Descargar CaseLog" at bounding box center [596, 319] width 177 height 24
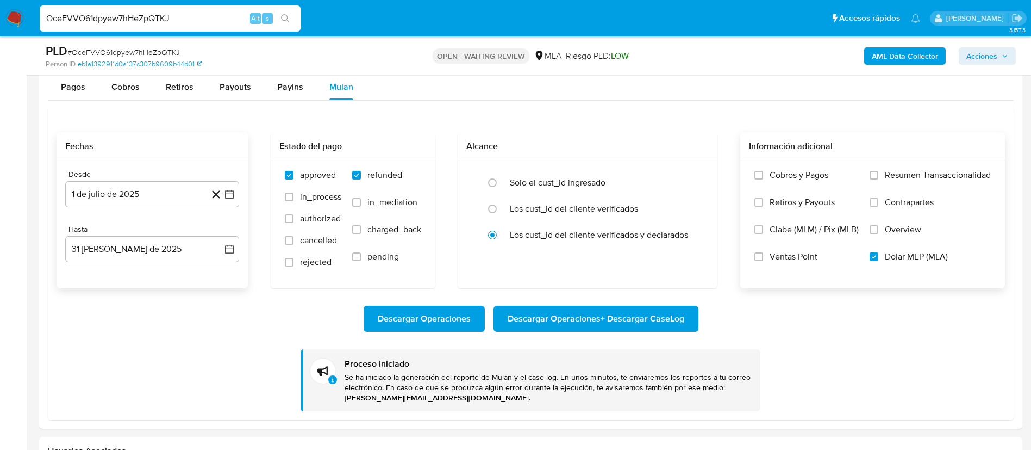
click at [219, 23] on input "OceFVVO61dpyew7hHeZpQTKJ" at bounding box center [170, 18] width 261 height 14
paste input "tjjewOxqJfpC6UIBOzQkZj1r"
type input "tjjewOxqJfpC6UIBOzQkZj1r"
click at [276, 17] on button "search-icon" at bounding box center [285, 18] width 22 height 15
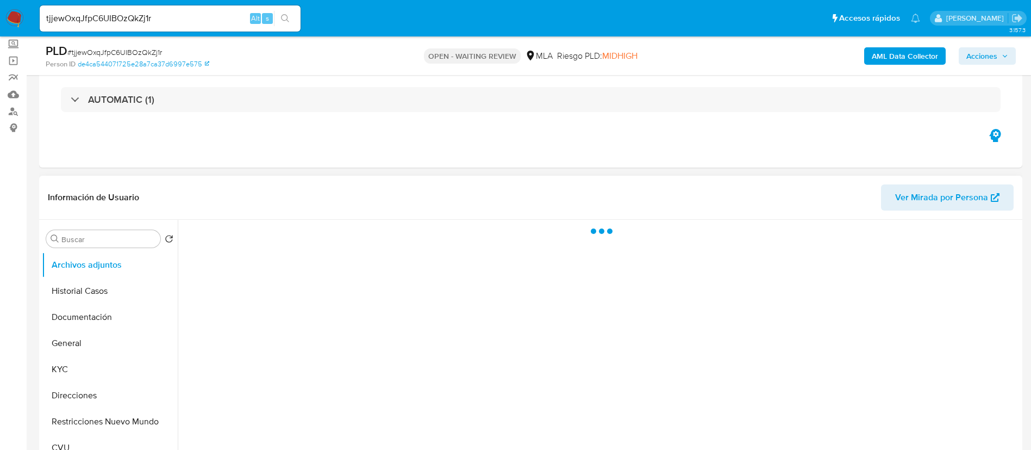
scroll to position [163, 0]
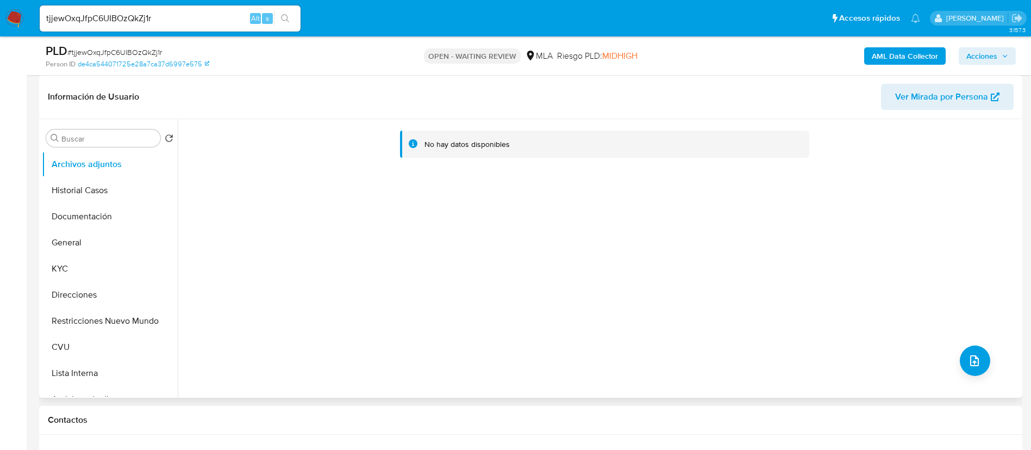
select select "10"
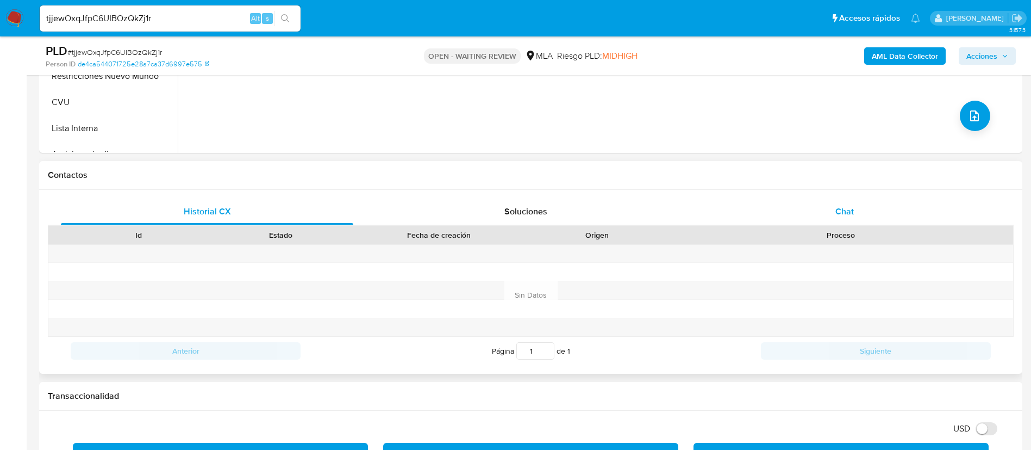
click at [750, 203] on div "Chat" at bounding box center [845, 211] width 292 height 26
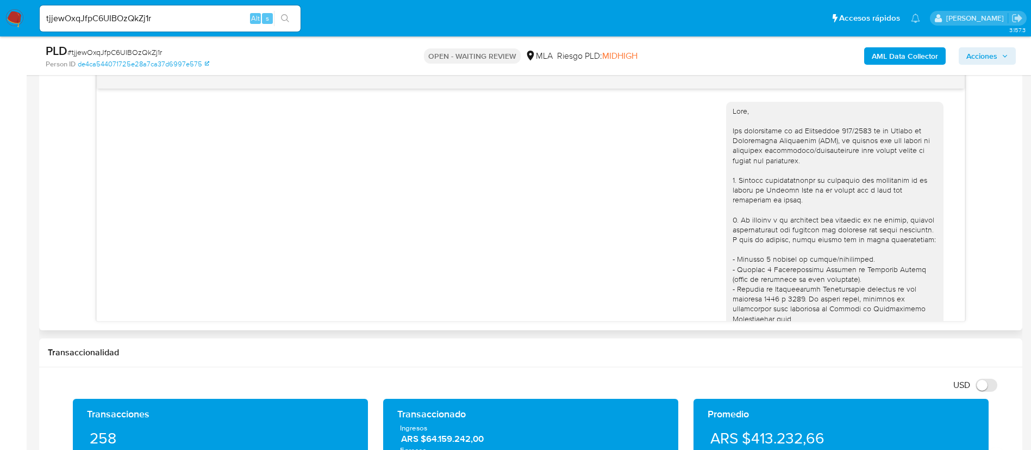
scroll to position [454, 0]
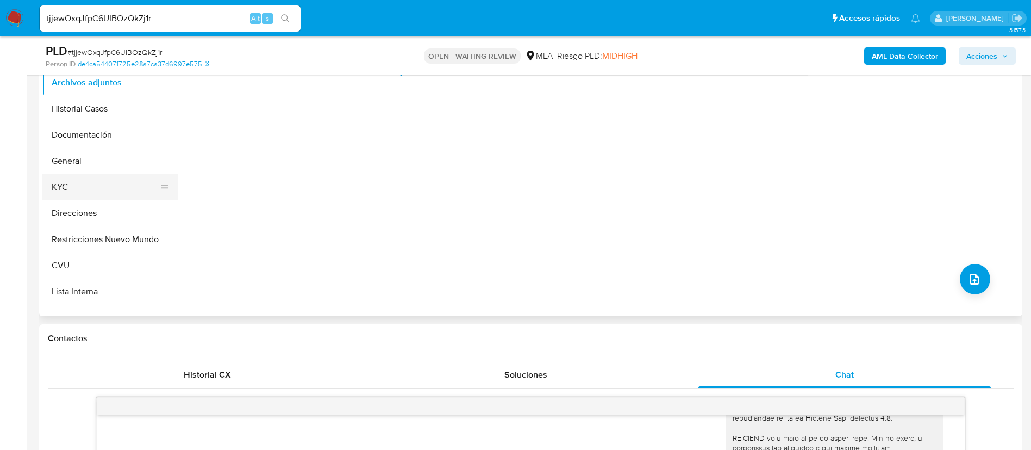
click at [106, 183] on button "KYC" at bounding box center [105, 187] width 127 height 26
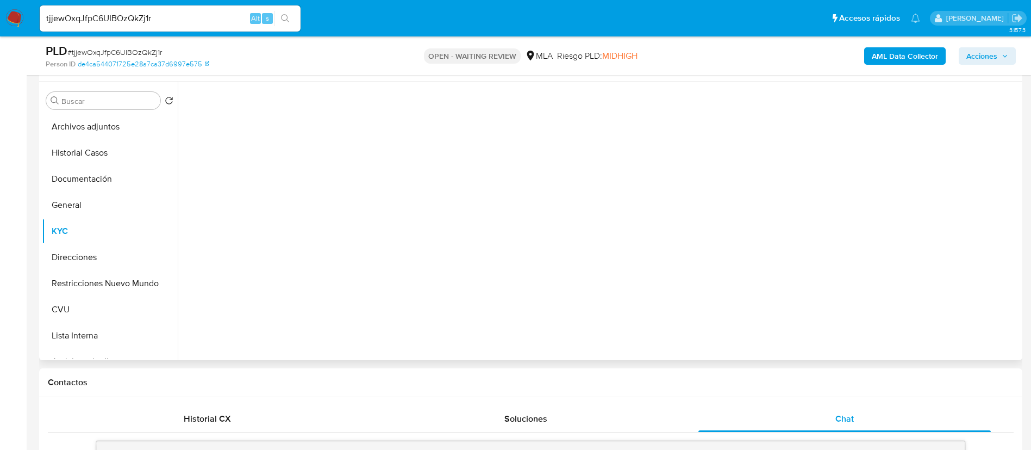
scroll to position [163, 0]
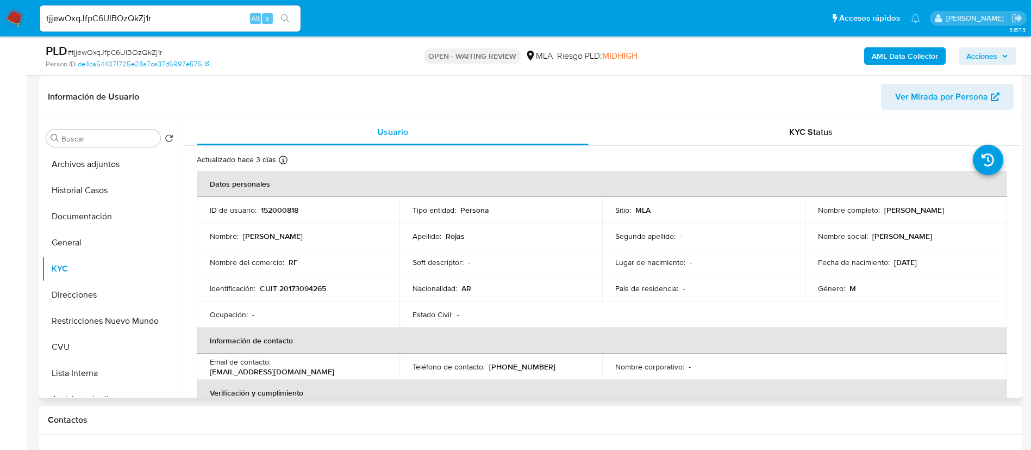
click at [251, 205] on p "ID de usuario :" at bounding box center [233, 210] width 47 height 10
click at [266, 207] on p "152000818" at bounding box center [280, 210] width 38 height 10
copy p "152000818"
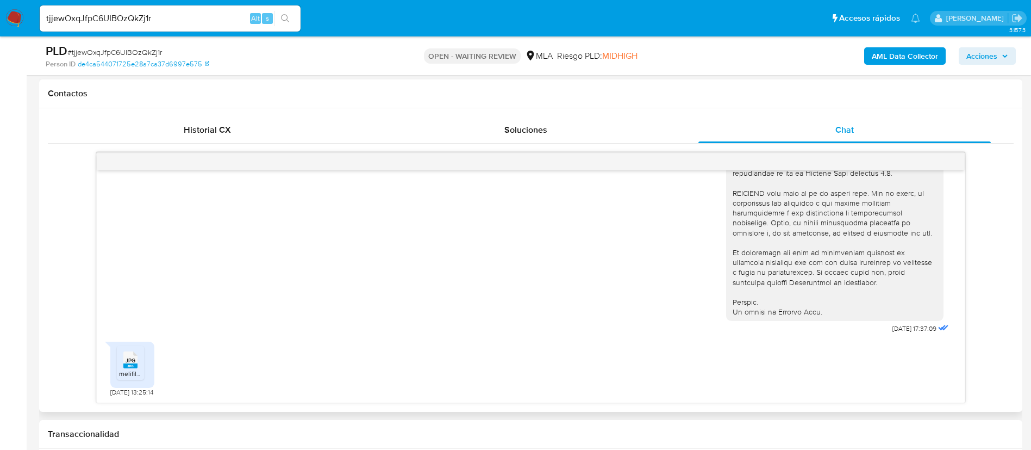
scroll to position [571, 0]
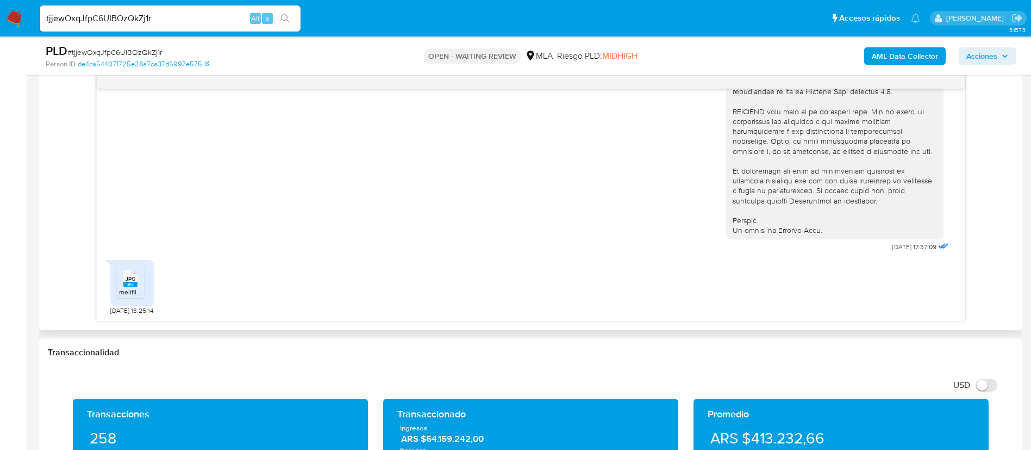
click at [128, 284] on rect at bounding box center [130, 284] width 14 height 5
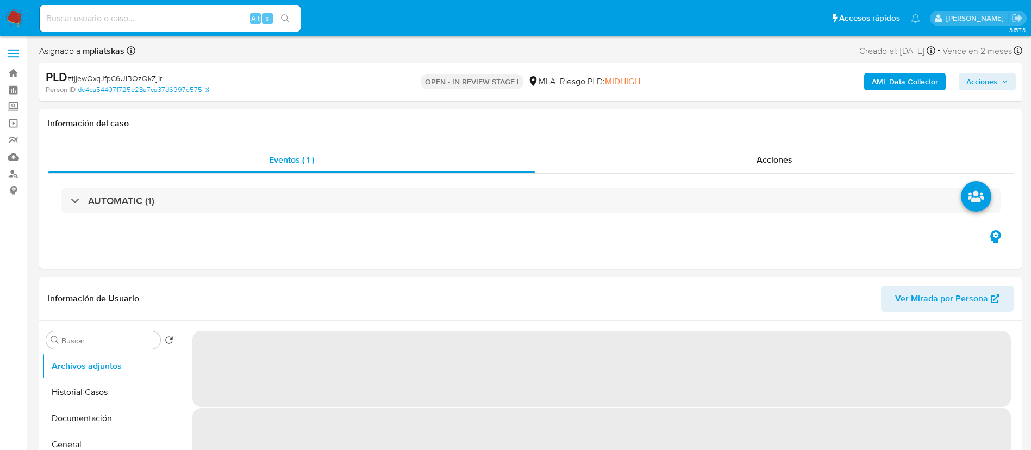
select select "10"
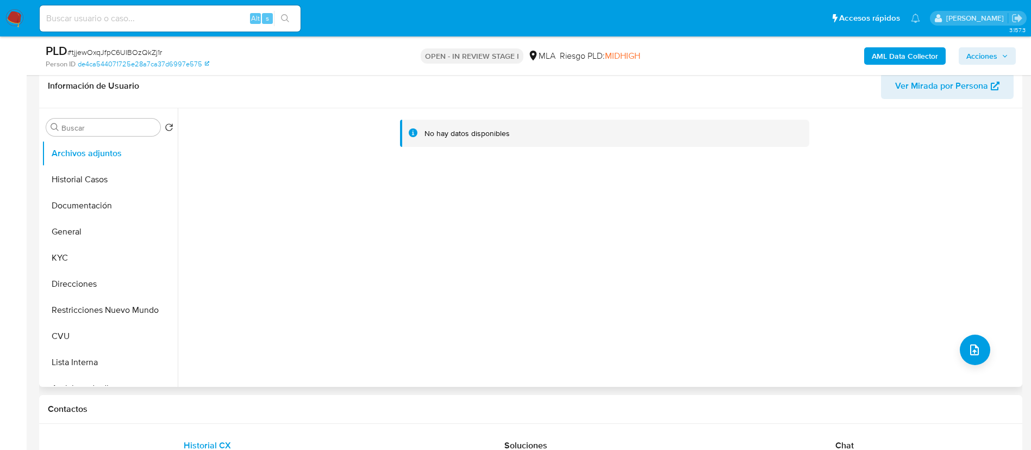
scroll to position [245, 0]
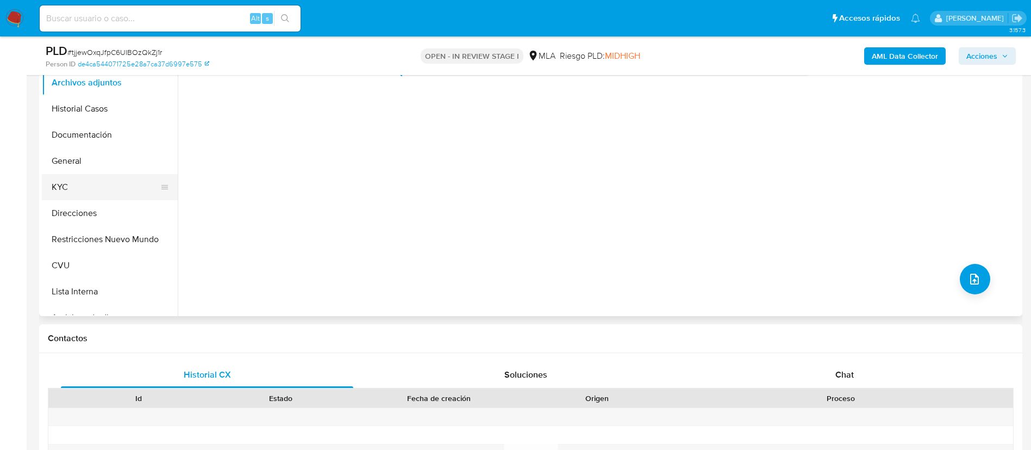
click at [124, 182] on button "KYC" at bounding box center [105, 187] width 127 height 26
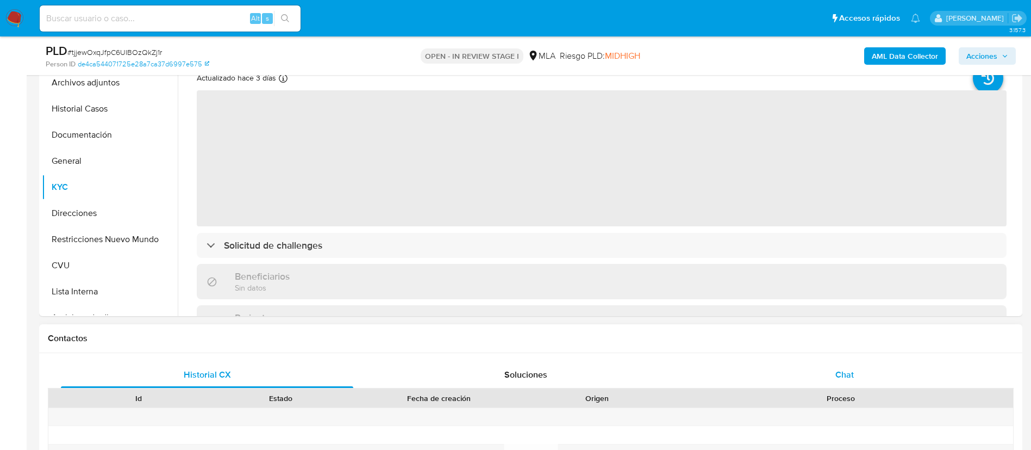
click at [816, 379] on div "Chat" at bounding box center [845, 374] width 292 height 26
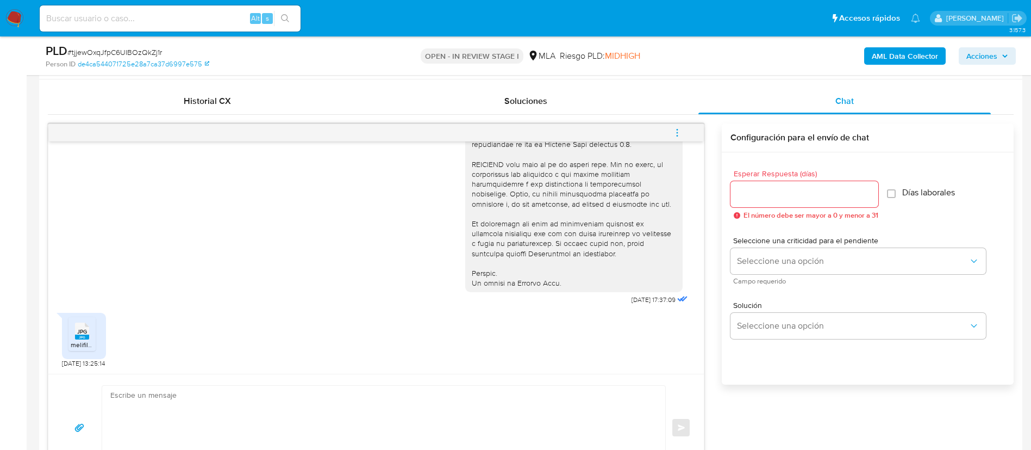
scroll to position [652, 0]
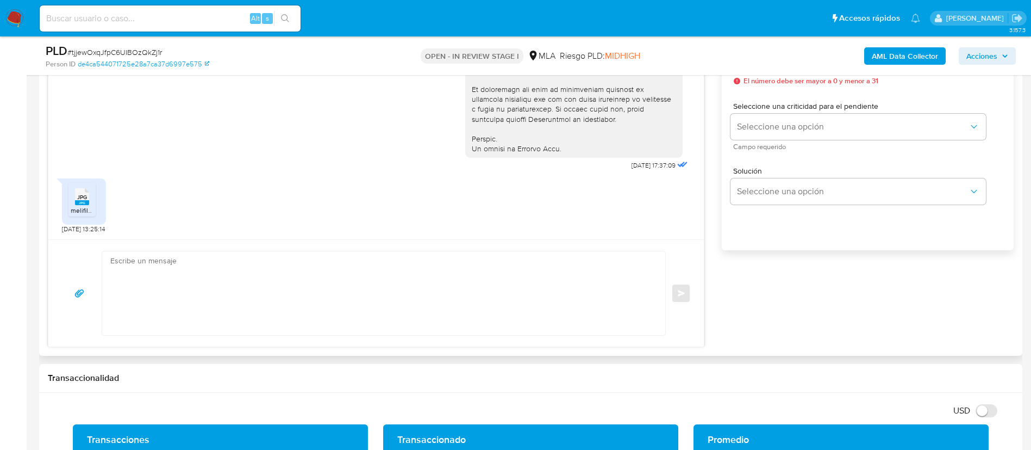
click at [449, 308] on textarea at bounding box center [380, 293] width 541 height 84
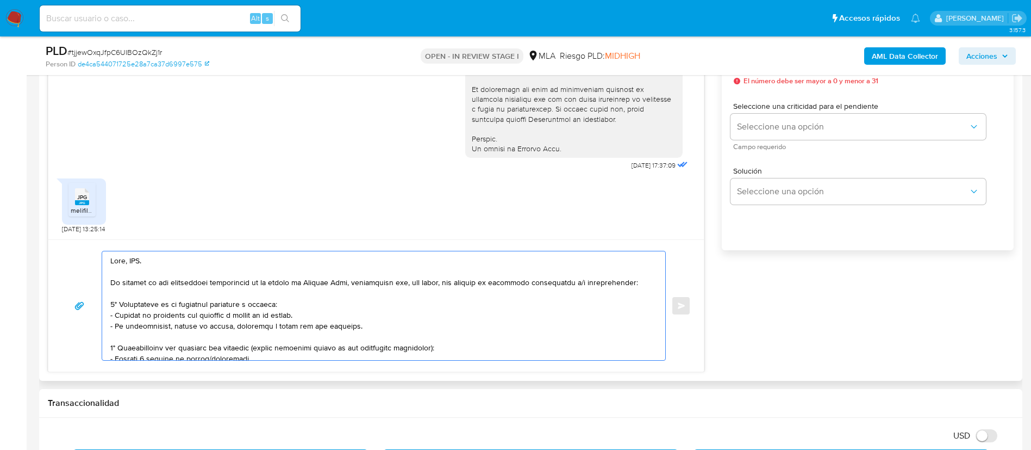
click at [133, 258] on textarea at bounding box center [380, 305] width 541 height 109
click at [147, 327] on textarea at bounding box center [380, 305] width 541 height 109
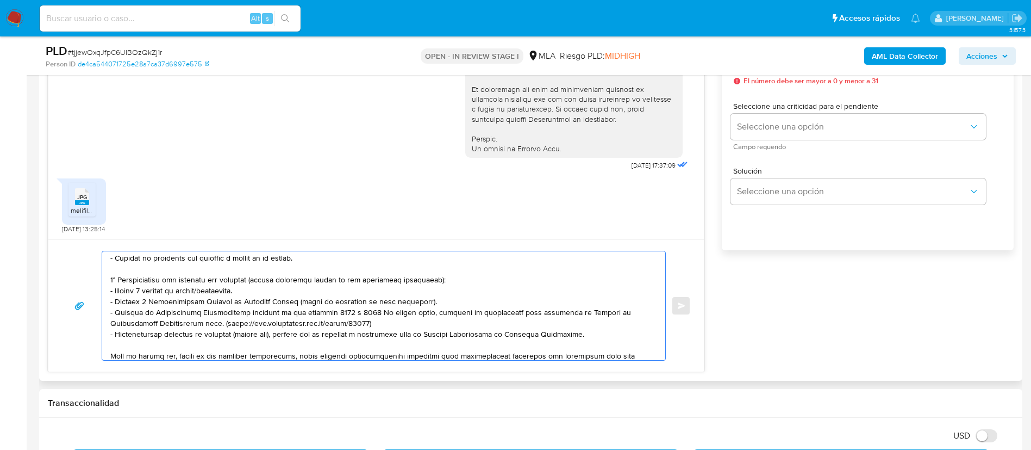
scroll to position [82, 0]
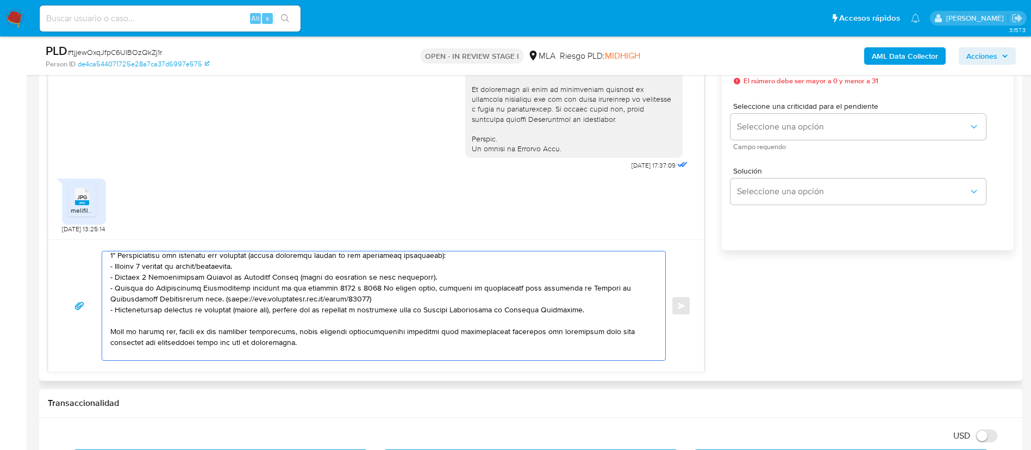
click at [223, 271] on textarea at bounding box center [380, 305] width 541 height 109
click at [223, 263] on textarea at bounding box center [380, 305] width 541 height 109
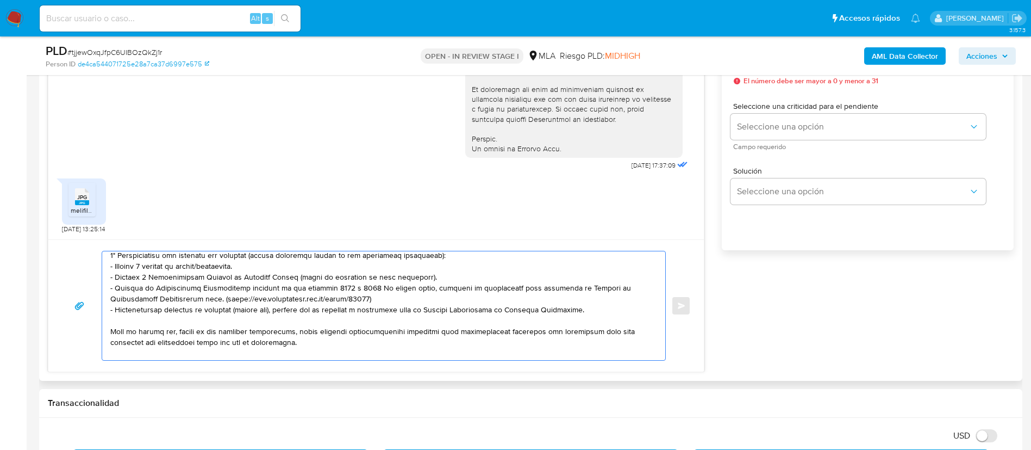
click at [223, 263] on textarea at bounding box center [380, 305] width 541 height 109
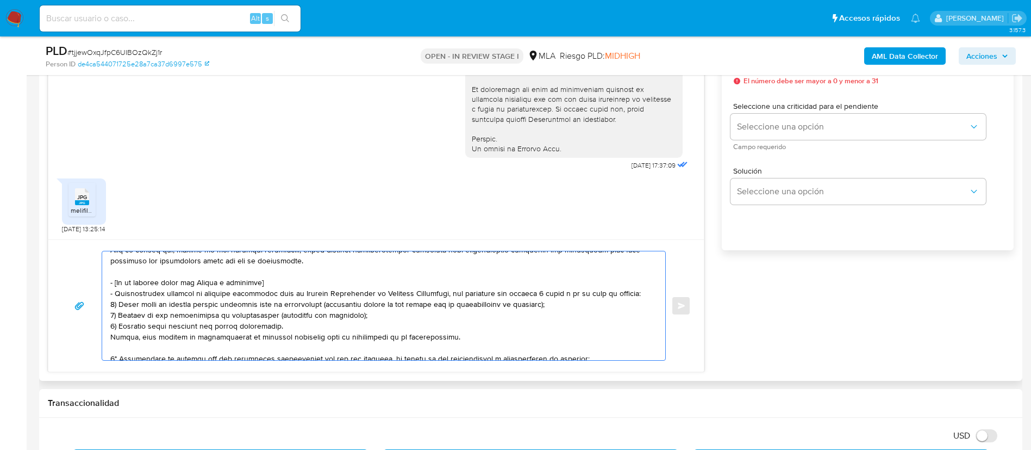
drag, startPoint x: 113, startPoint y: 283, endPoint x: 451, endPoint y: 339, distance: 343.3
click at [451, 339] on textarea at bounding box center [380, 305] width 541 height 109
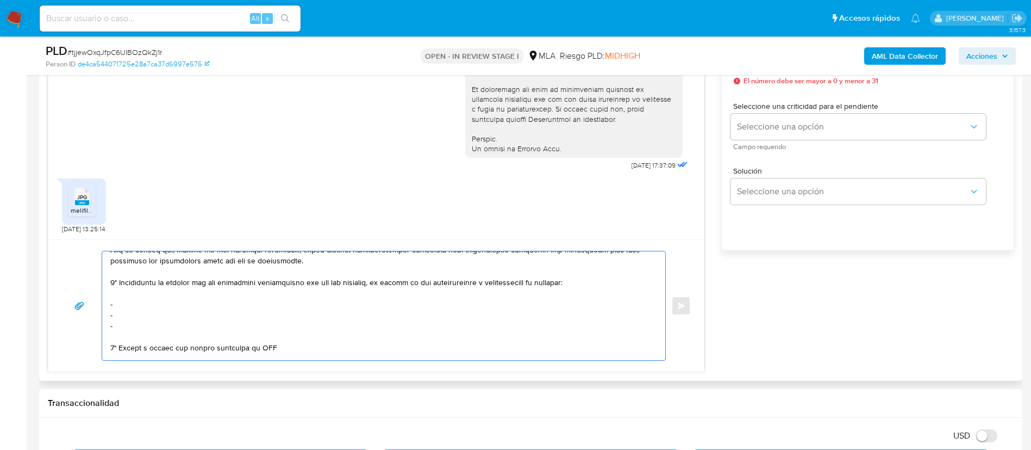
scroll to position [152, 0]
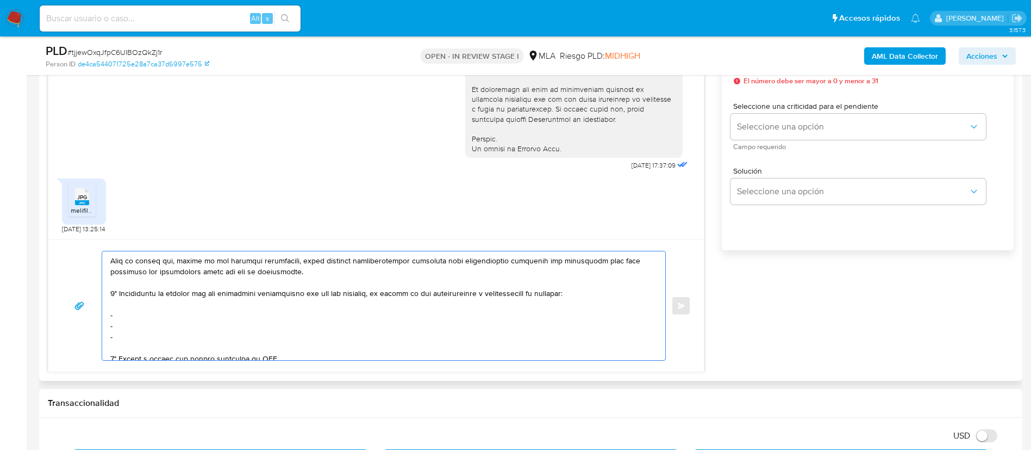
click at [180, 319] on textarea at bounding box center [380, 305] width 541 height 109
paste textarea "Jesica Tamara Zacarias - CUIL 27340766623"
click at [158, 328] on textarea at bounding box center [380, 305] width 541 height 109
paste textarea "Biyemas - CUIT 30682403671"
click at [214, 331] on textarea at bounding box center [380, 305] width 541 height 109
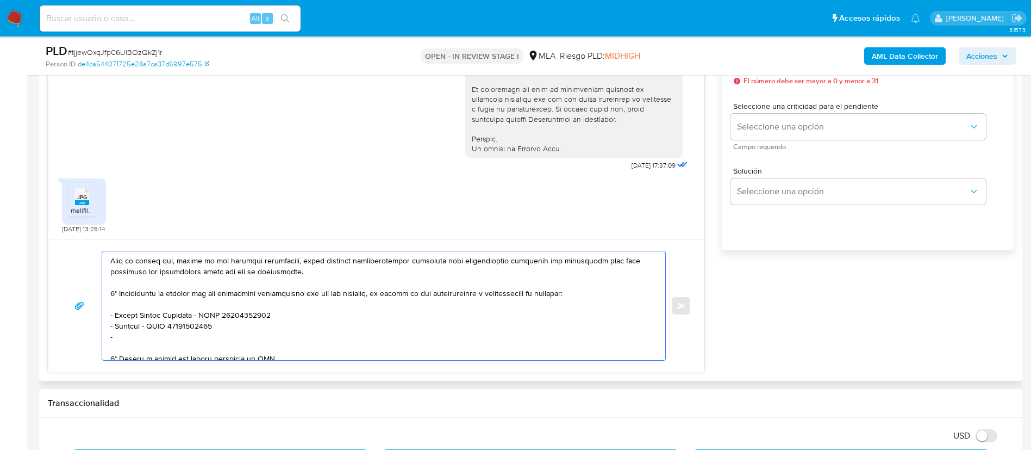
paste textarea "Federico Jorge Pallua - CUIT 20208202368"
paste textarea "Interbas Sa - CUIT 30693330889"
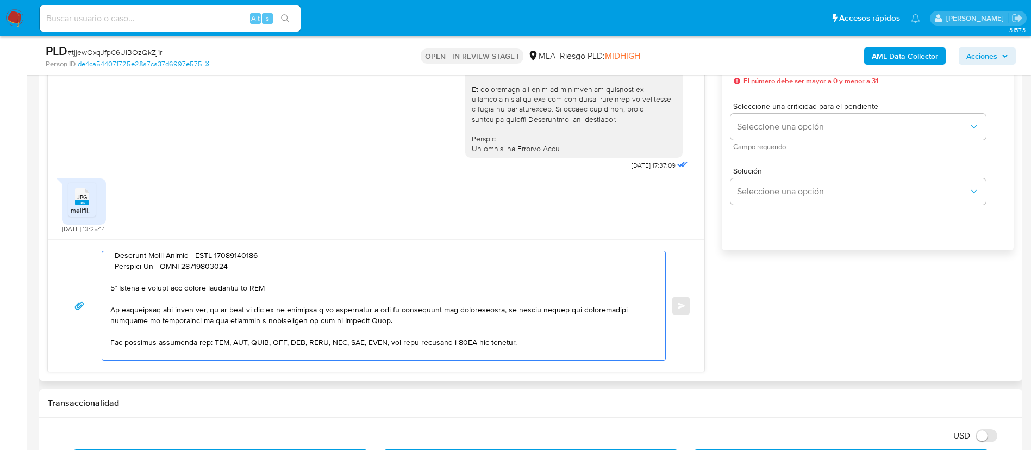
click at [261, 286] on textarea at bounding box center [380, 305] width 541 height 109
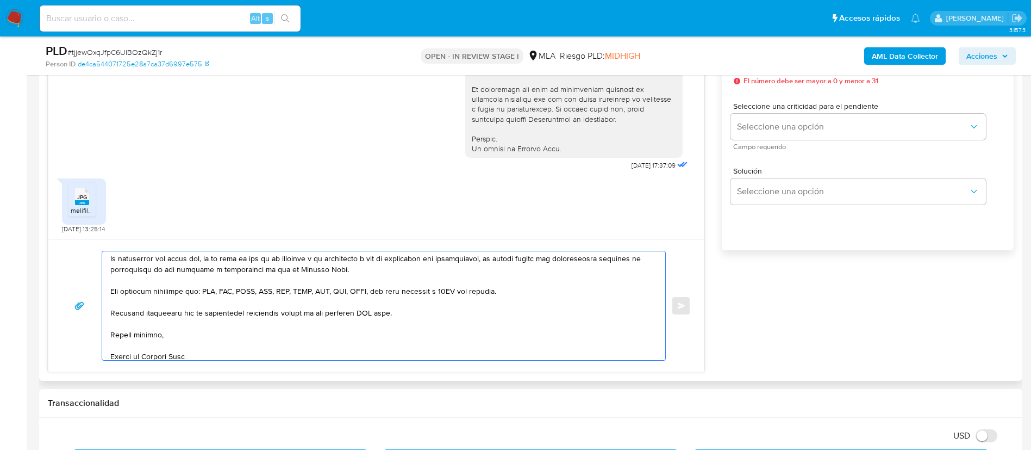
scroll to position [279, 0]
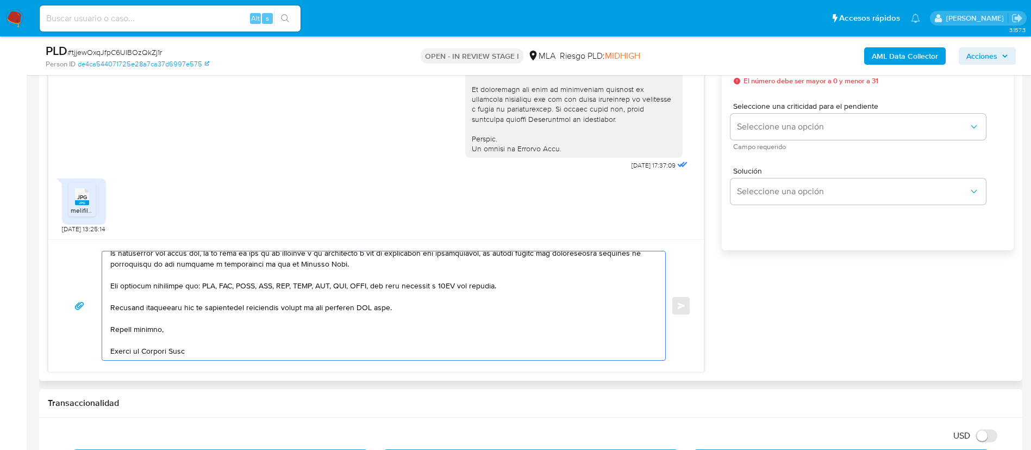
click at [372, 298] on textarea at bounding box center [380, 305] width 541 height 109
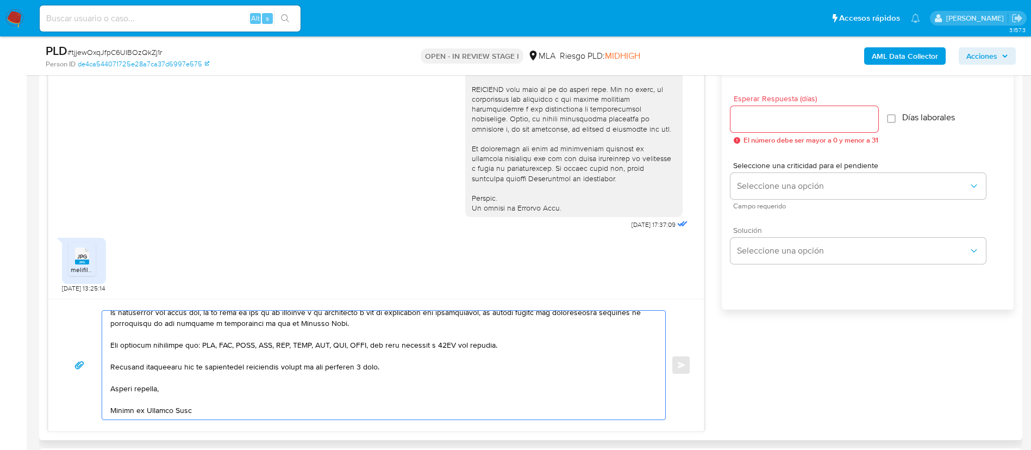
scroll to position [571, 0]
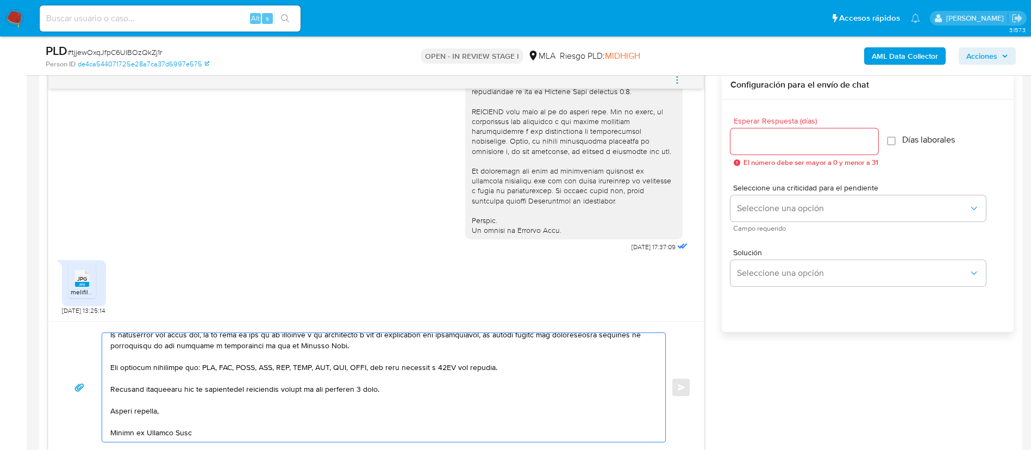
type textarea "Hola, Manuel. En función de las operaciones registradas en tu cuenta de Mercado…"
click at [791, 151] on div at bounding box center [805, 141] width 148 height 26
click at [791, 148] on div at bounding box center [805, 141] width 148 height 26
click at [789, 146] on input "Esperar Respuesta (días)" at bounding box center [805, 141] width 148 height 14
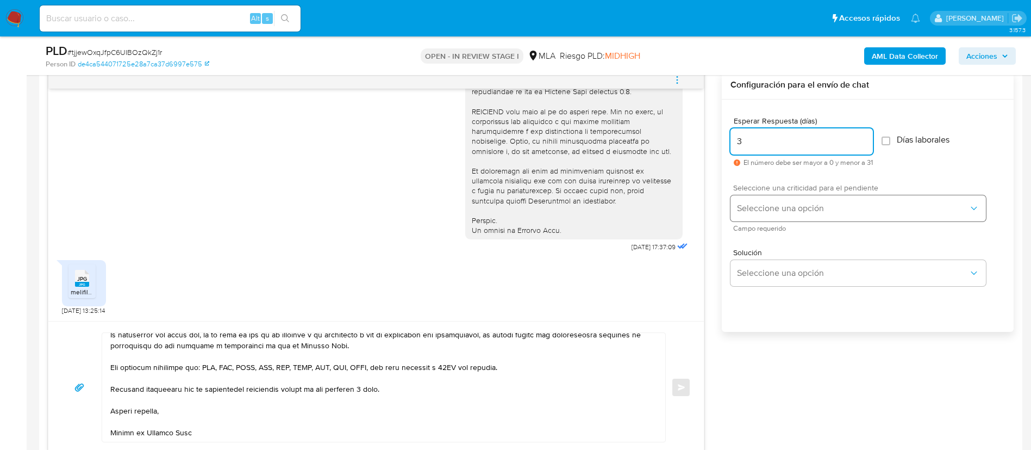
type input "3"
click at [764, 202] on button "Seleccione una opción" at bounding box center [858, 208] width 255 height 26
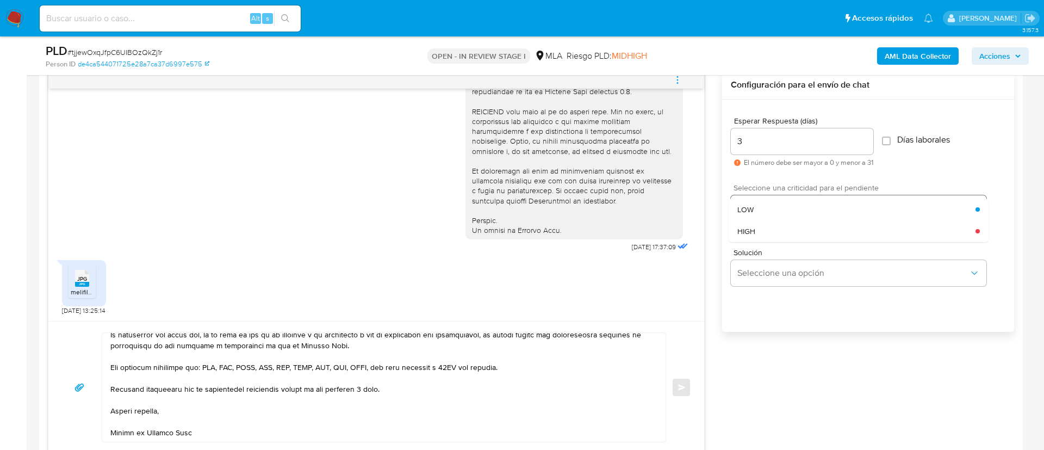
click at [764, 202] on div "LOW" at bounding box center [856, 209] width 238 height 22
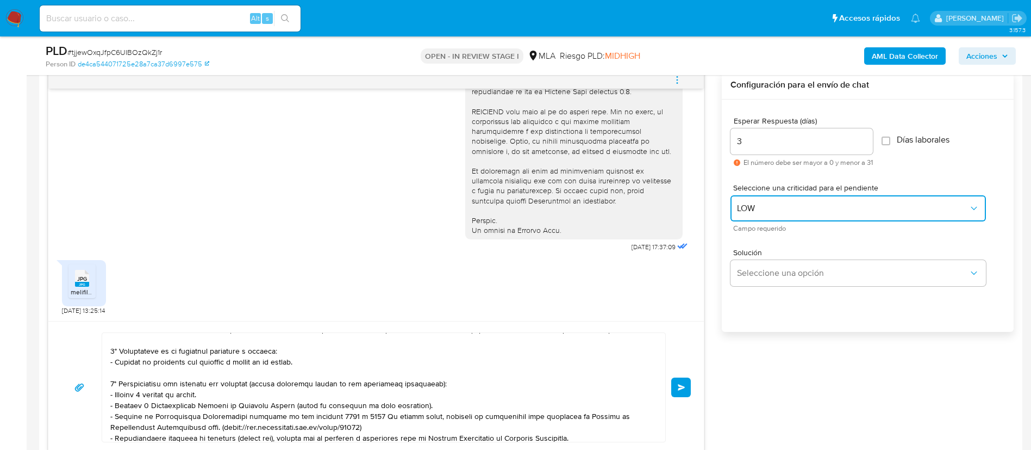
scroll to position [0, 0]
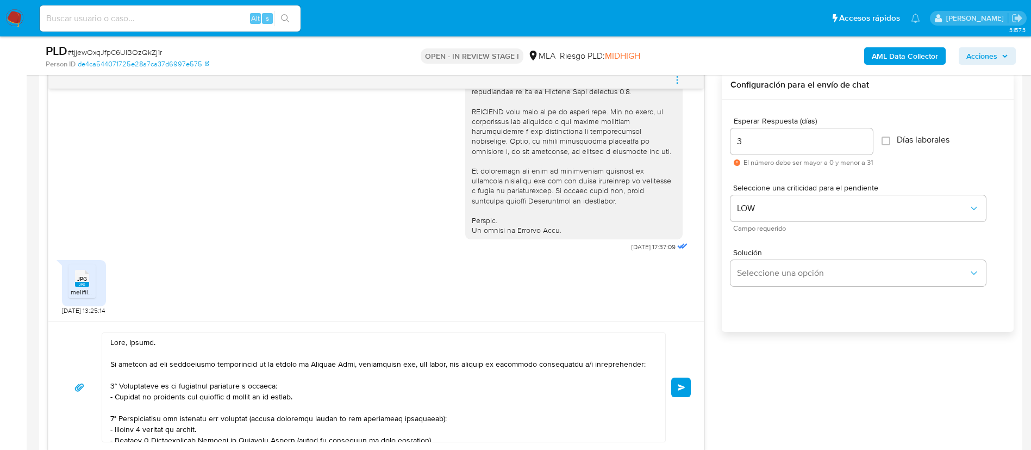
click at [685, 392] on button "Enviar" at bounding box center [681, 387] width 20 height 20
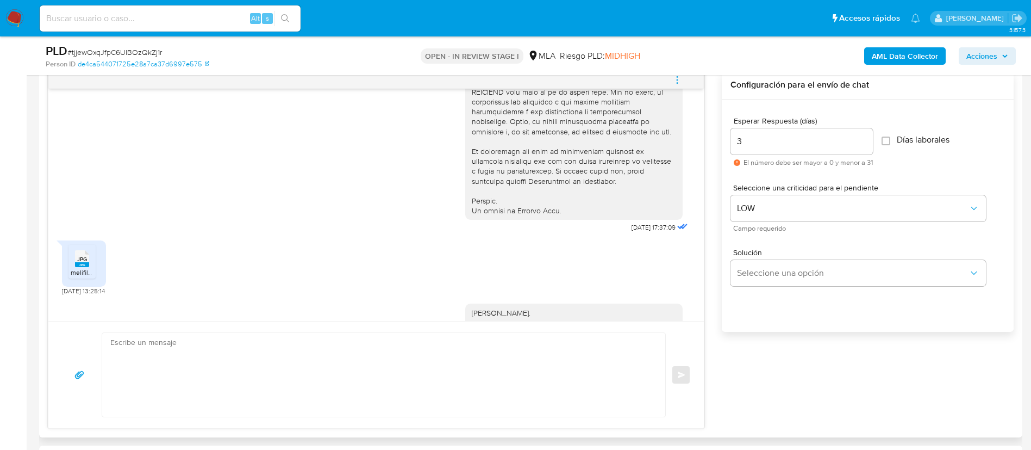
scroll to position [990, 0]
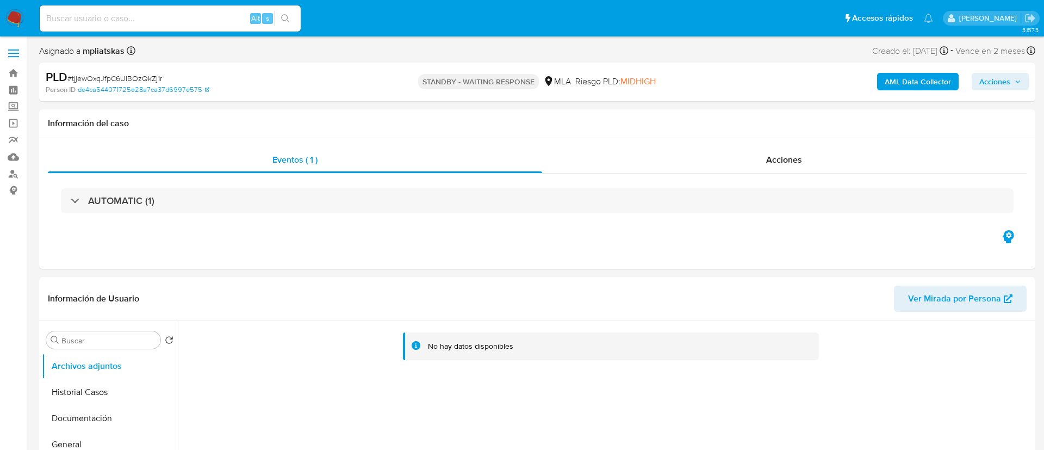
select select "10"
